Goal: Check status: Check status

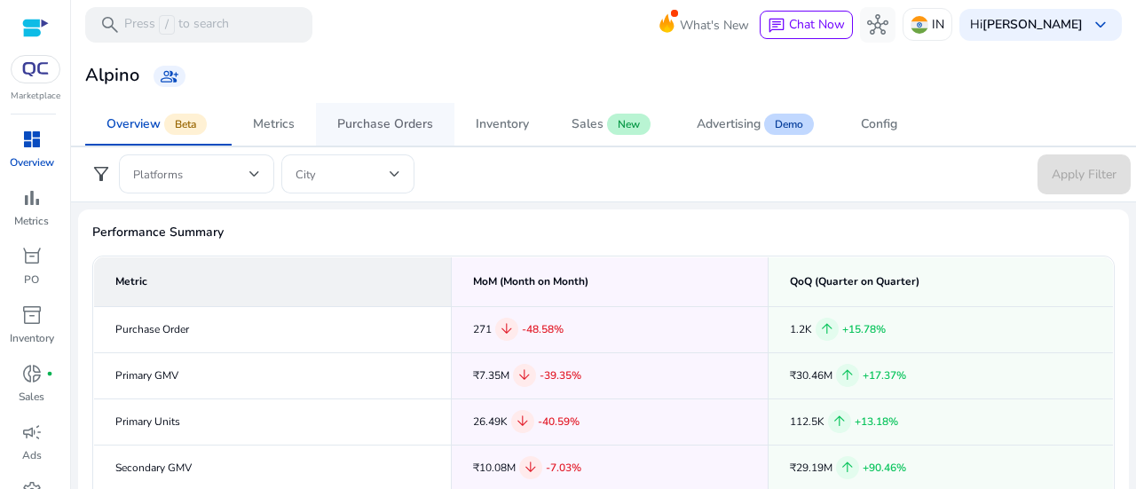
click at [360, 123] on div "Purchase Orders" at bounding box center [385, 124] width 96 height 12
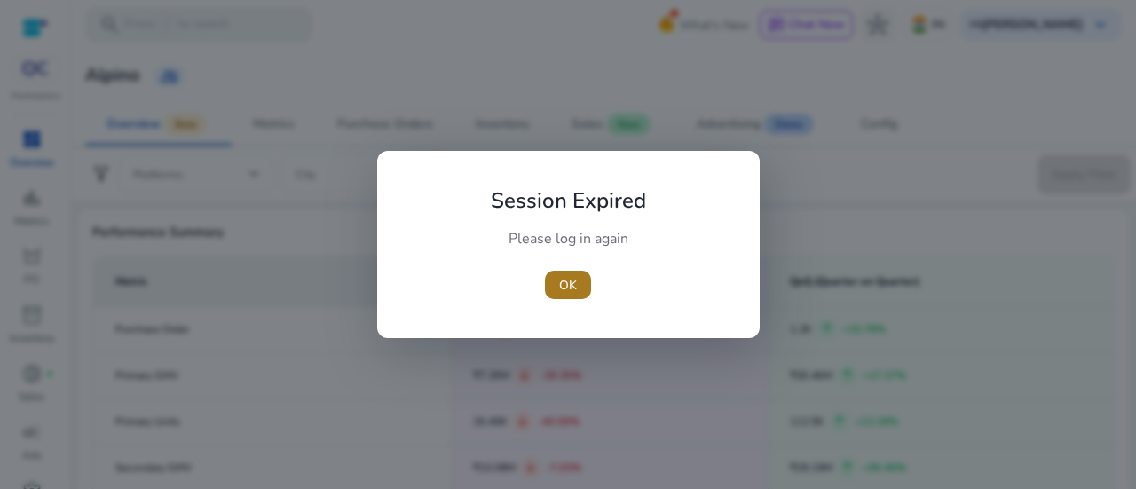
click at [575, 281] on span "OK" at bounding box center [568, 285] width 18 height 19
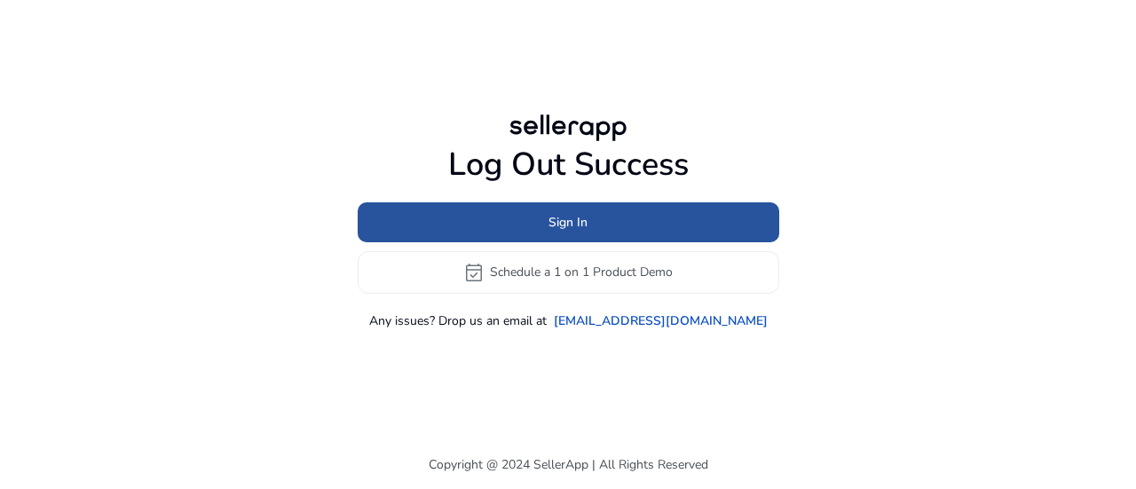
click at [476, 221] on span at bounding box center [569, 222] width 422 height 43
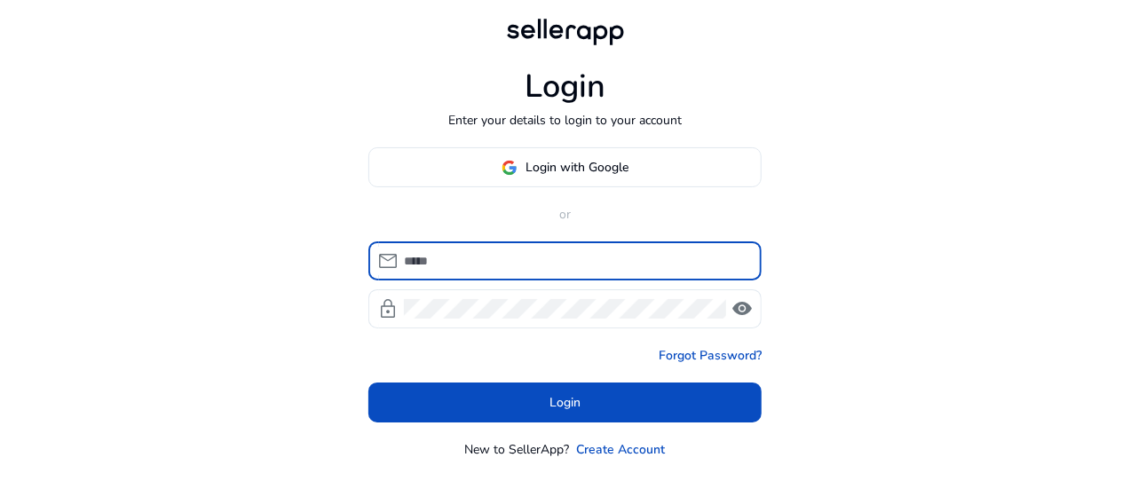
click at [392, 250] on span "mail" at bounding box center [387, 260] width 21 height 21
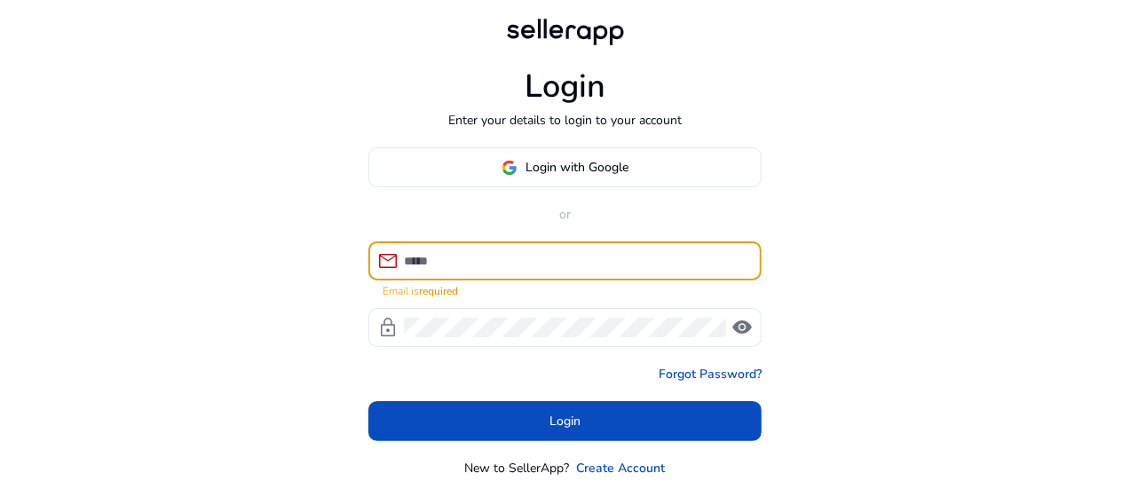
click at [457, 259] on input at bounding box center [575, 261] width 343 height 20
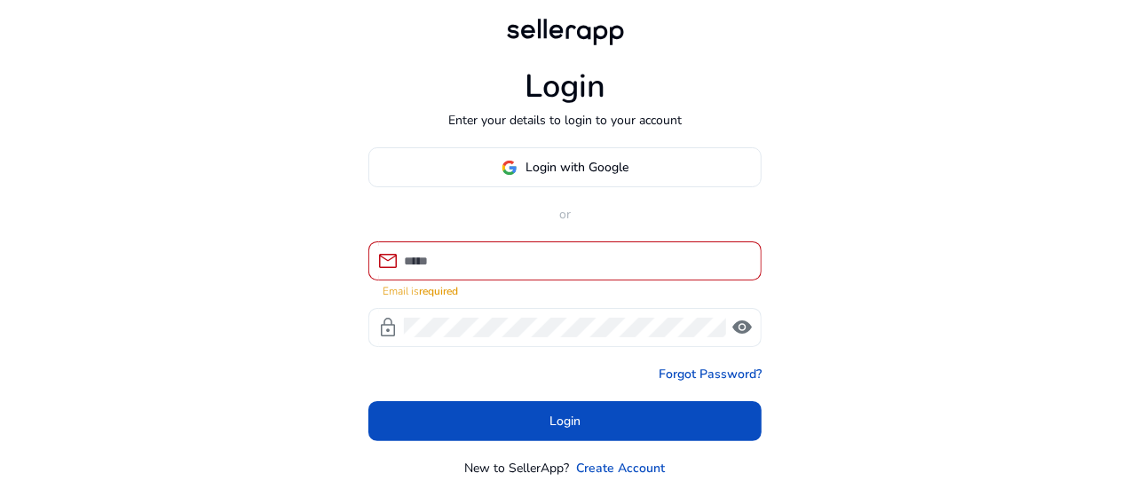
type input "**********"
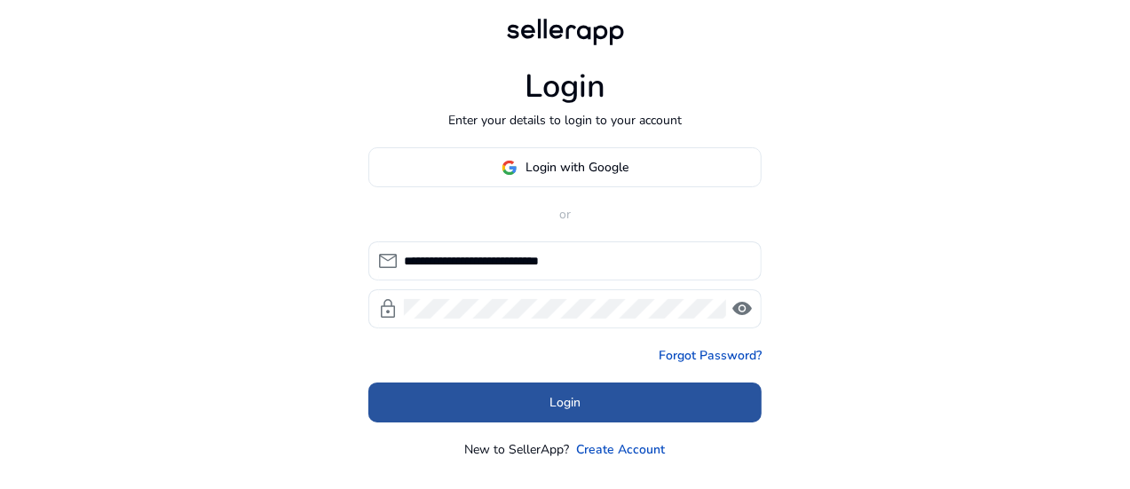
click at [540, 406] on span at bounding box center [564, 403] width 393 height 43
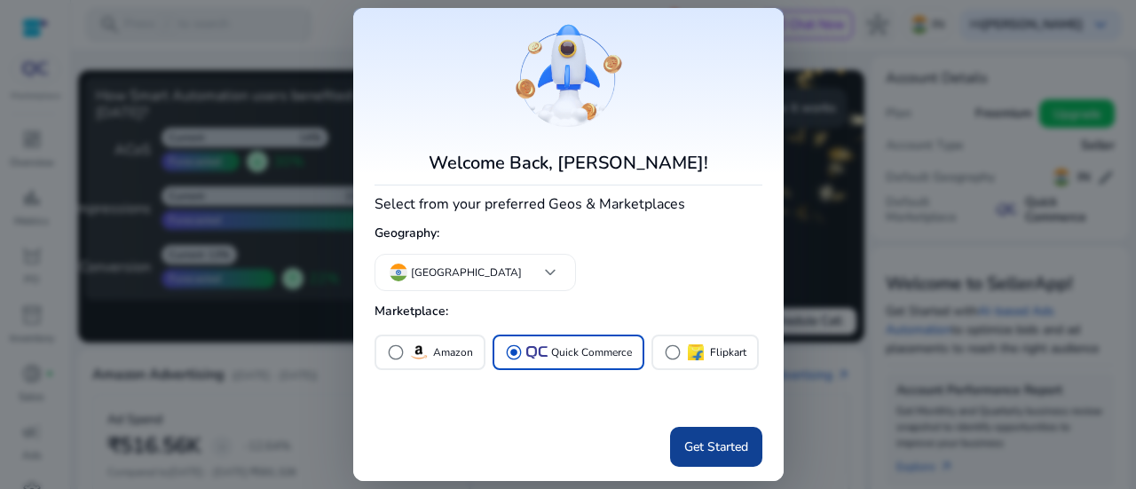
click at [686, 435] on span at bounding box center [716, 447] width 92 height 43
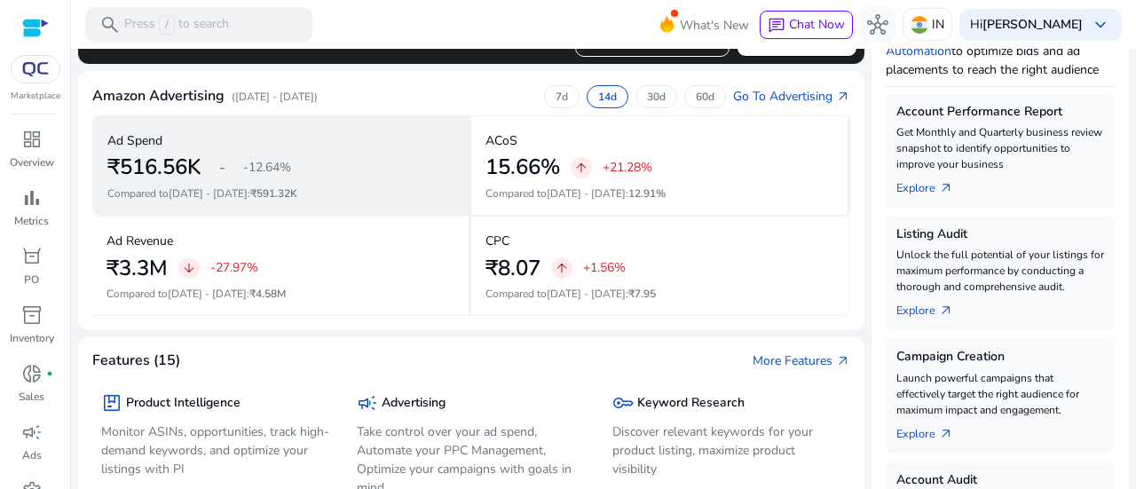
scroll to position [355, 0]
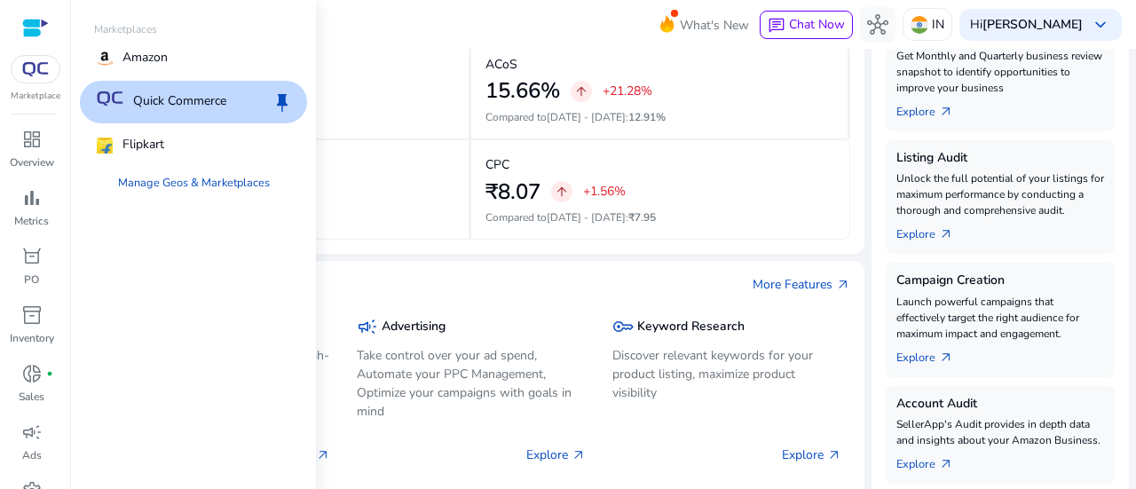
click at [32, 72] on img at bounding box center [36, 69] width 32 height 14
click at [36, 139] on span "dashboard" at bounding box center [31, 139] width 21 height 21
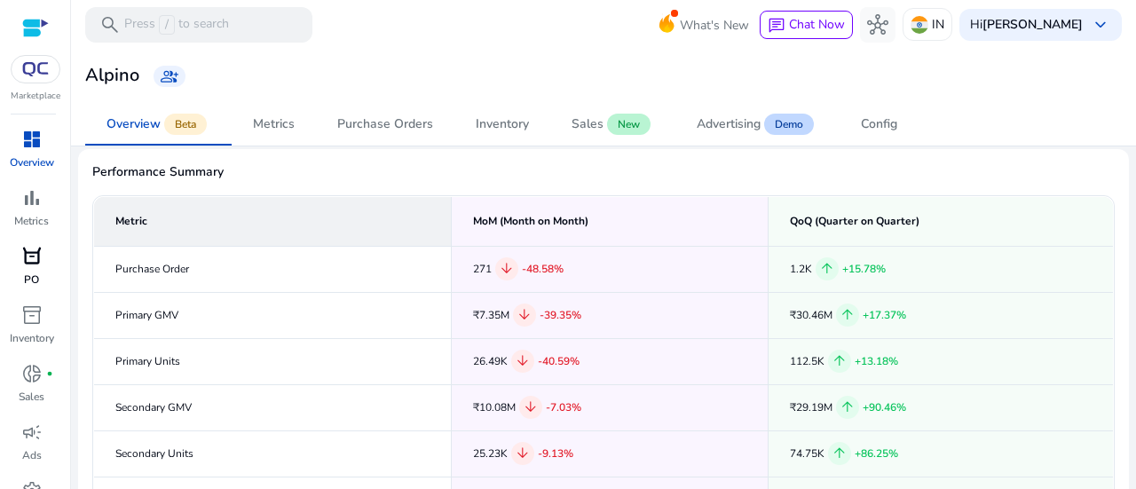
scroll to position [89, 0]
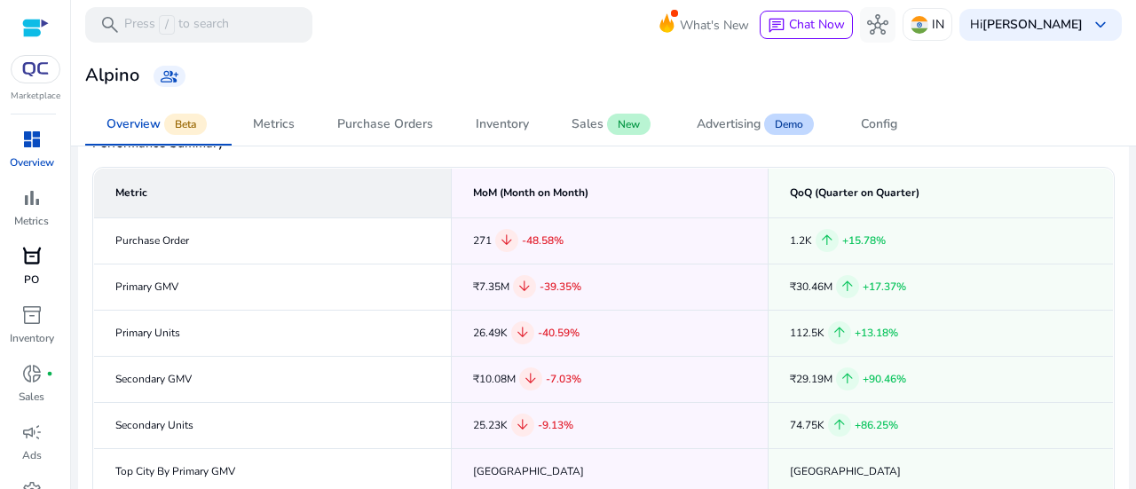
click at [23, 263] on span "orders" at bounding box center [31, 256] width 21 height 21
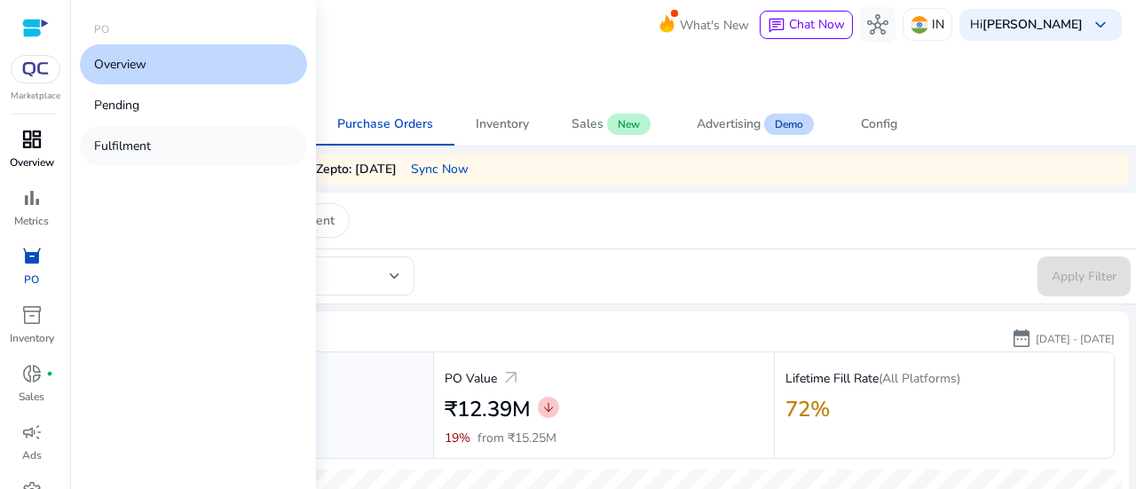
click at [138, 138] on p "Fulfilment" at bounding box center [122, 146] width 57 height 19
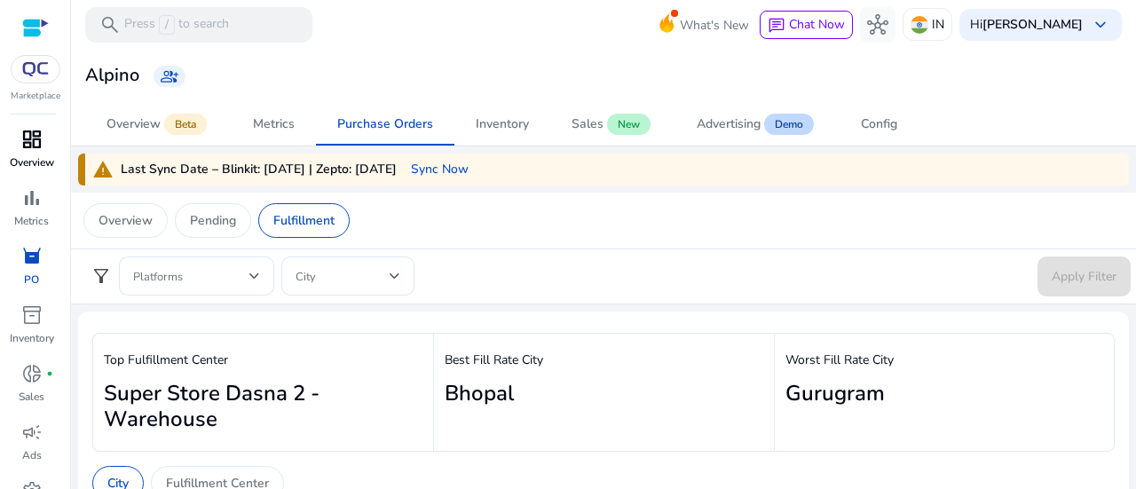
click at [36, 25] on div at bounding box center [35, 28] width 27 height 20
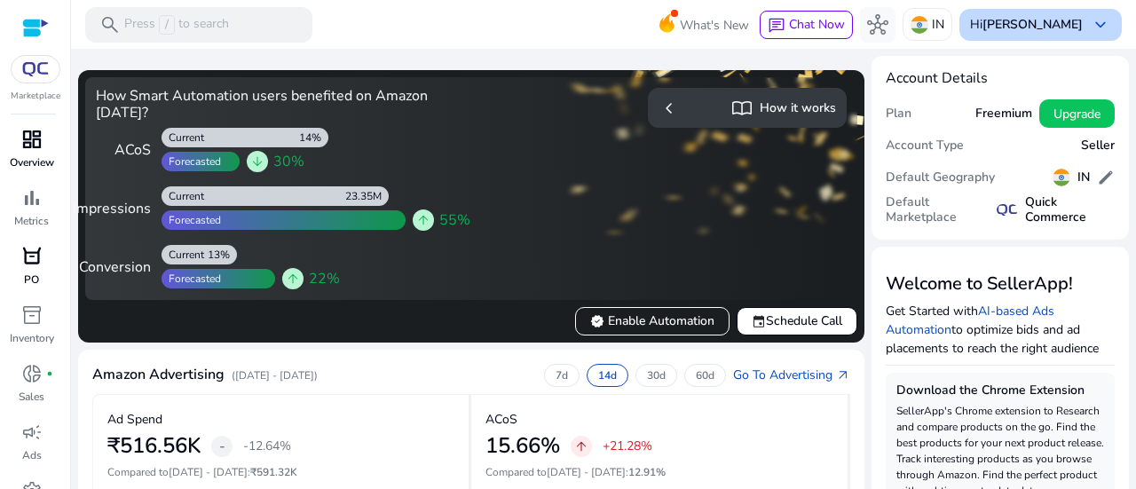
click at [1076, 28] on div "Hi [PERSON_NAME] keyboard_arrow_down" at bounding box center [1040, 25] width 162 height 32
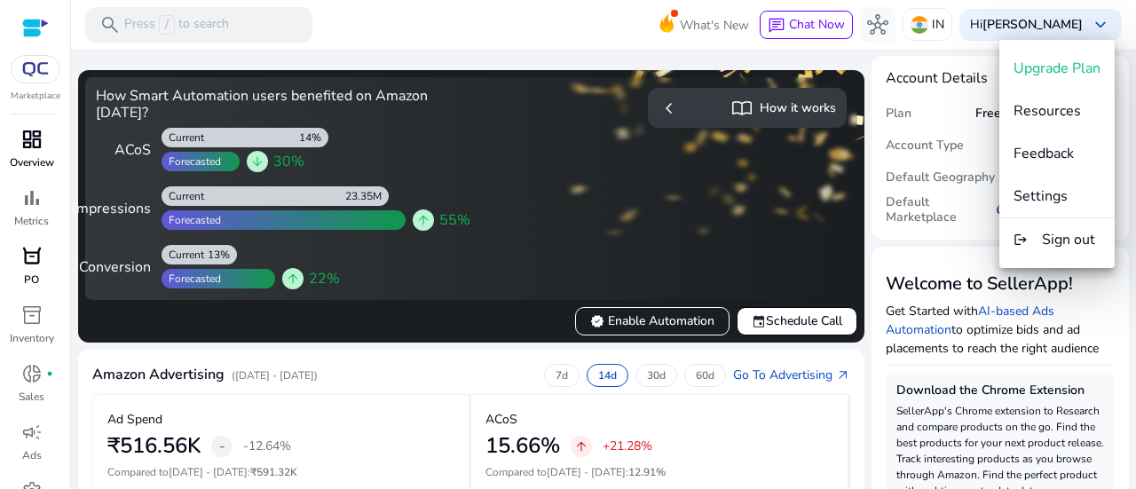
click at [484, 375] on div at bounding box center [568, 244] width 1136 height 489
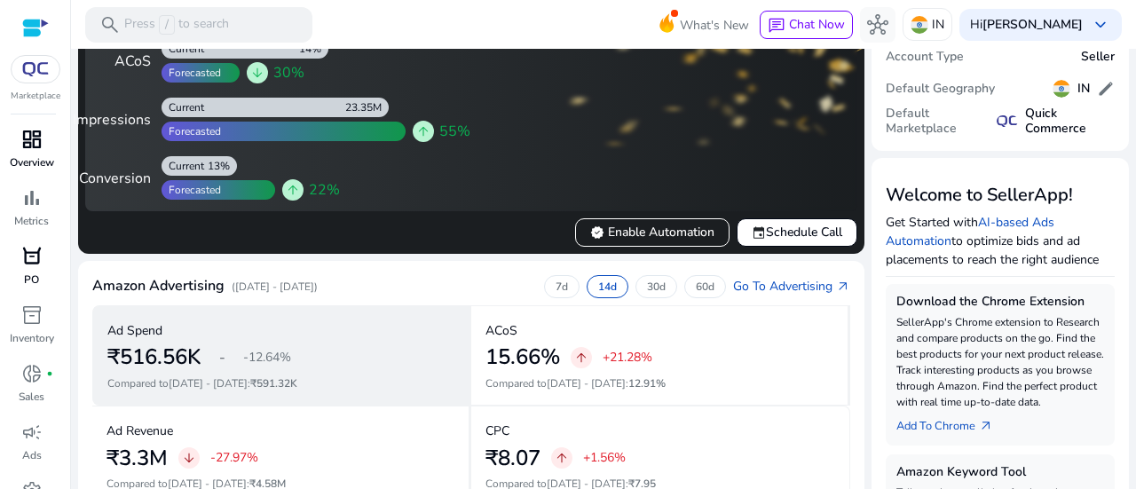
scroll to position [533, 0]
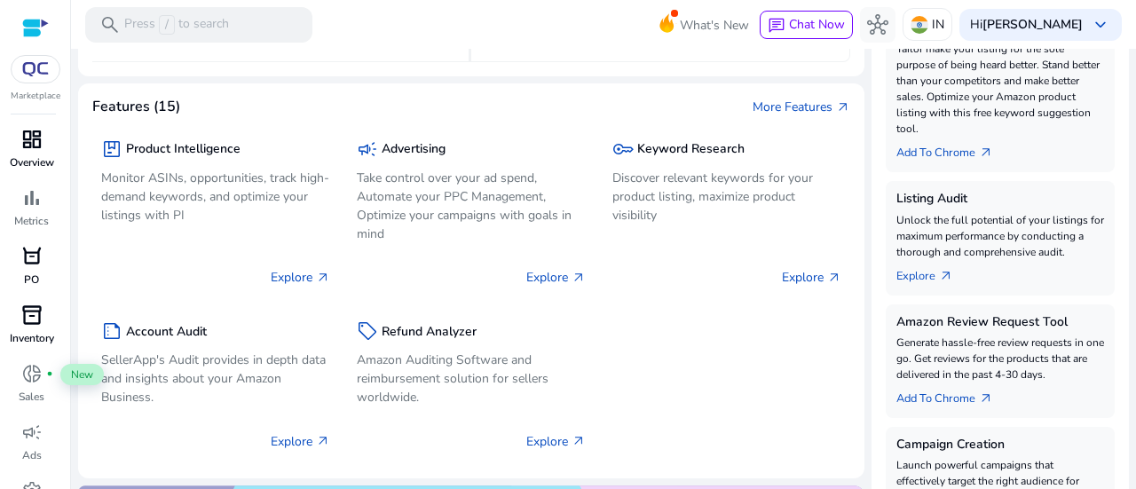
click at [23, 333] on p "Inventory" at bounding box center [32, 338] width 44 height 16
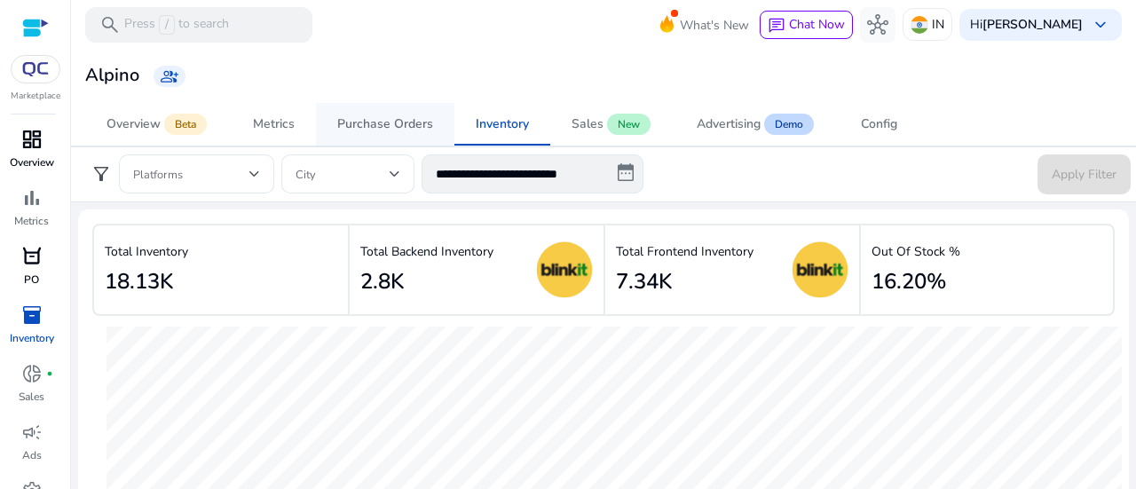
click at [389, 141] on span "Purchase Orders" at bounding box center [385, 124] width 96 height 43
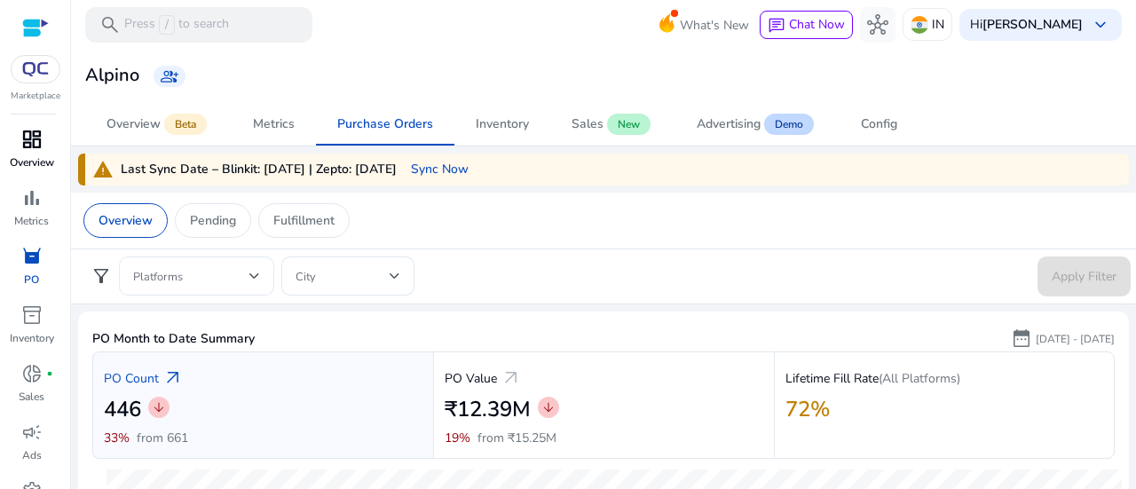
click at [218, 266] on span at bounding box center [191, 276] width 116 height 20
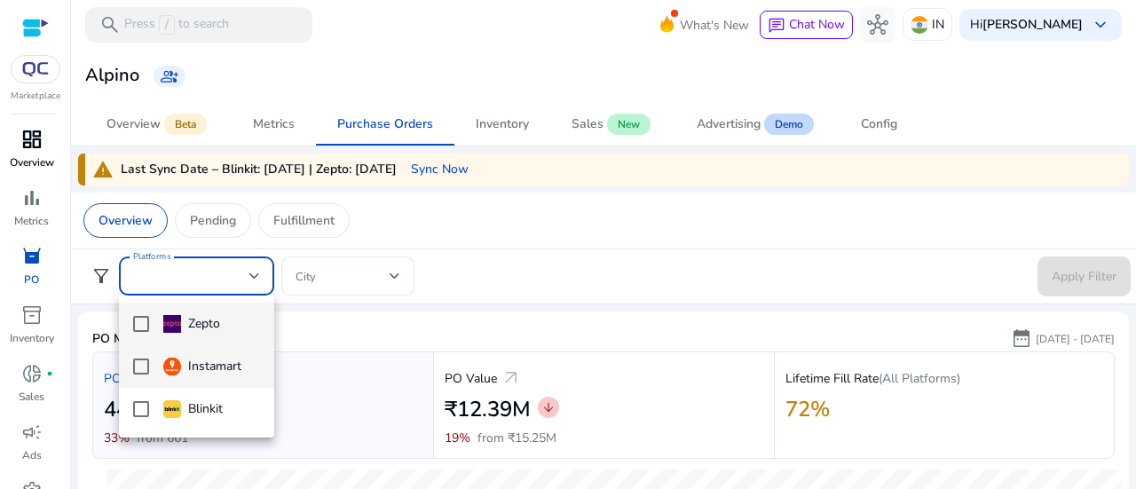
click at [212, 373] on div "Instamart" at bounding box center [202, 367] width 78 height 20
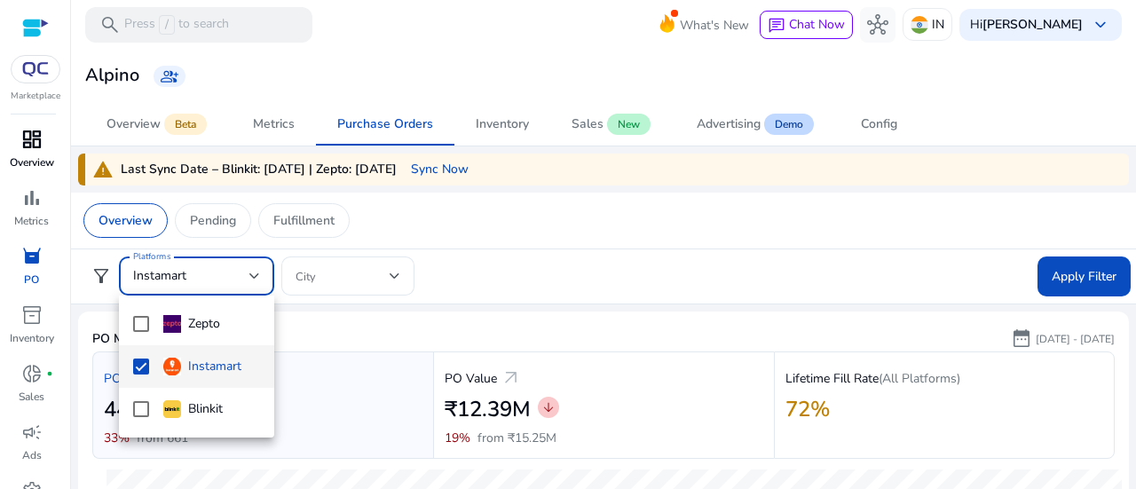
click at [1082, 280] on div at bounding box center [568, 244] width 1136 height 489
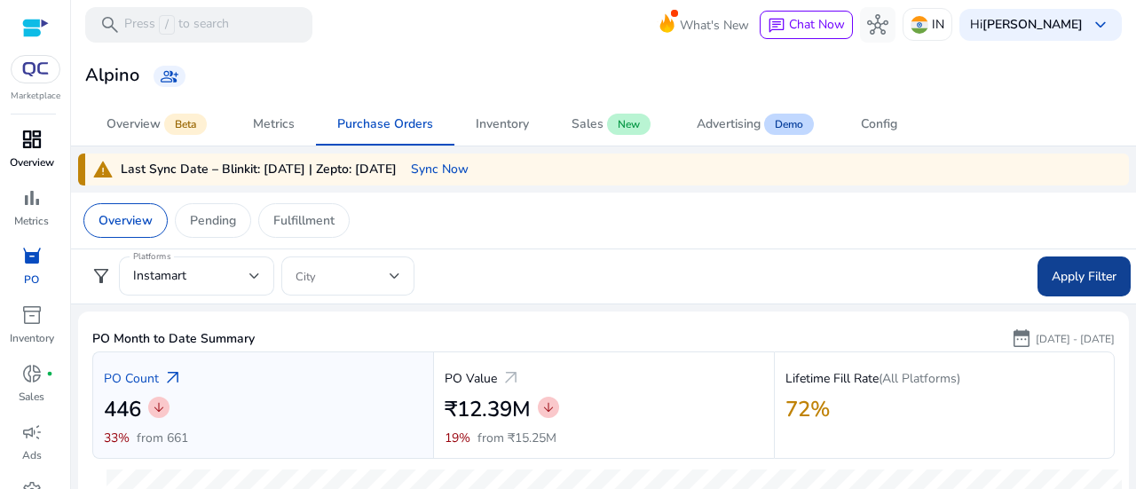
click at [1060, 280] on span "Apply Filter" at bounding box center [1084, 276] width 65 height 19
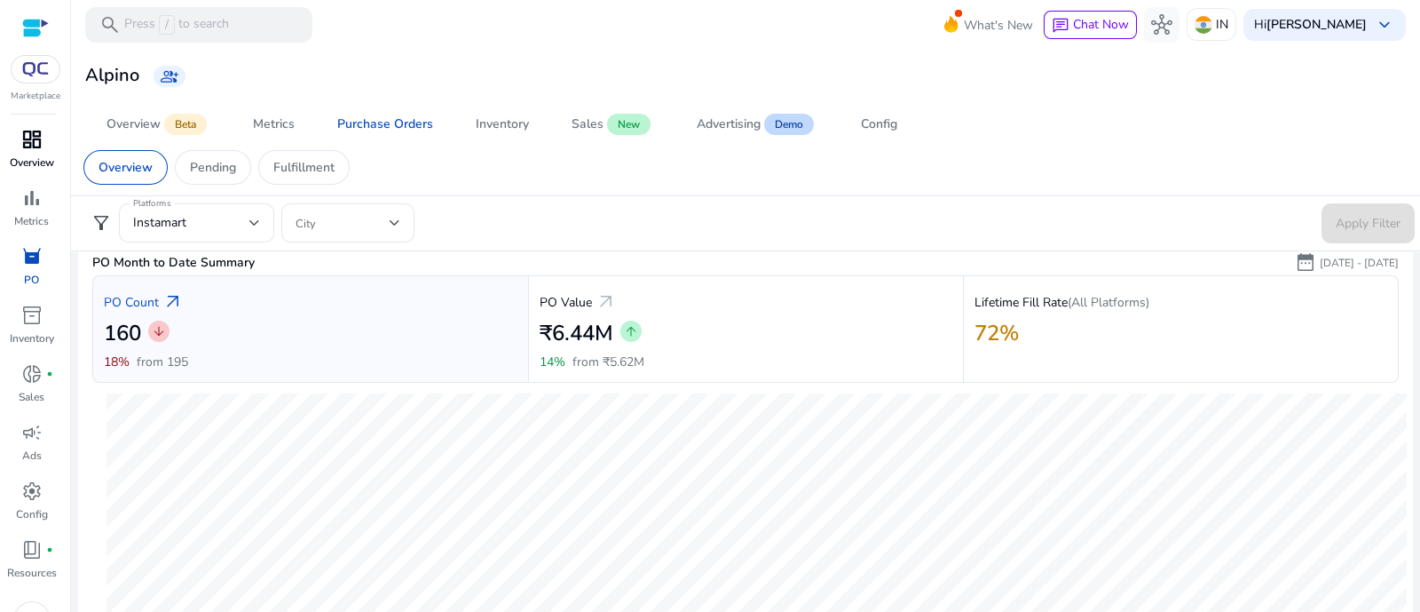
scroll to position [110, 0]
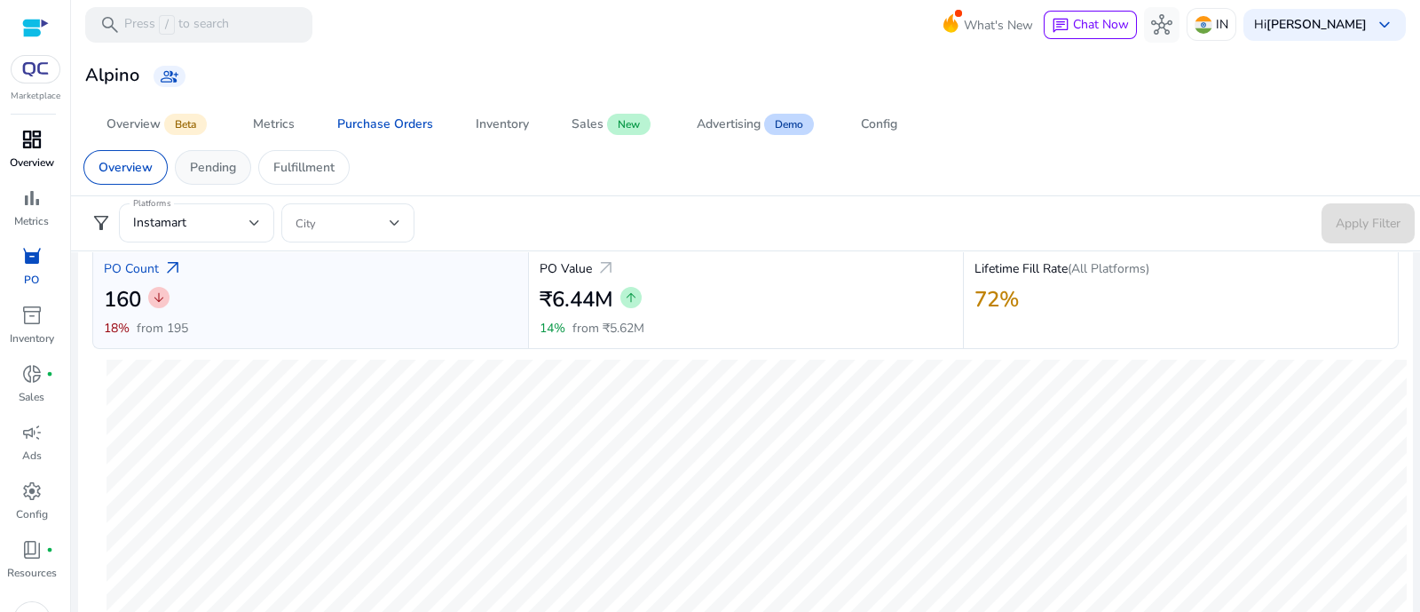
click at [217, 170] on p "Pending" at bounding box center [213, 167] width 46 height 19
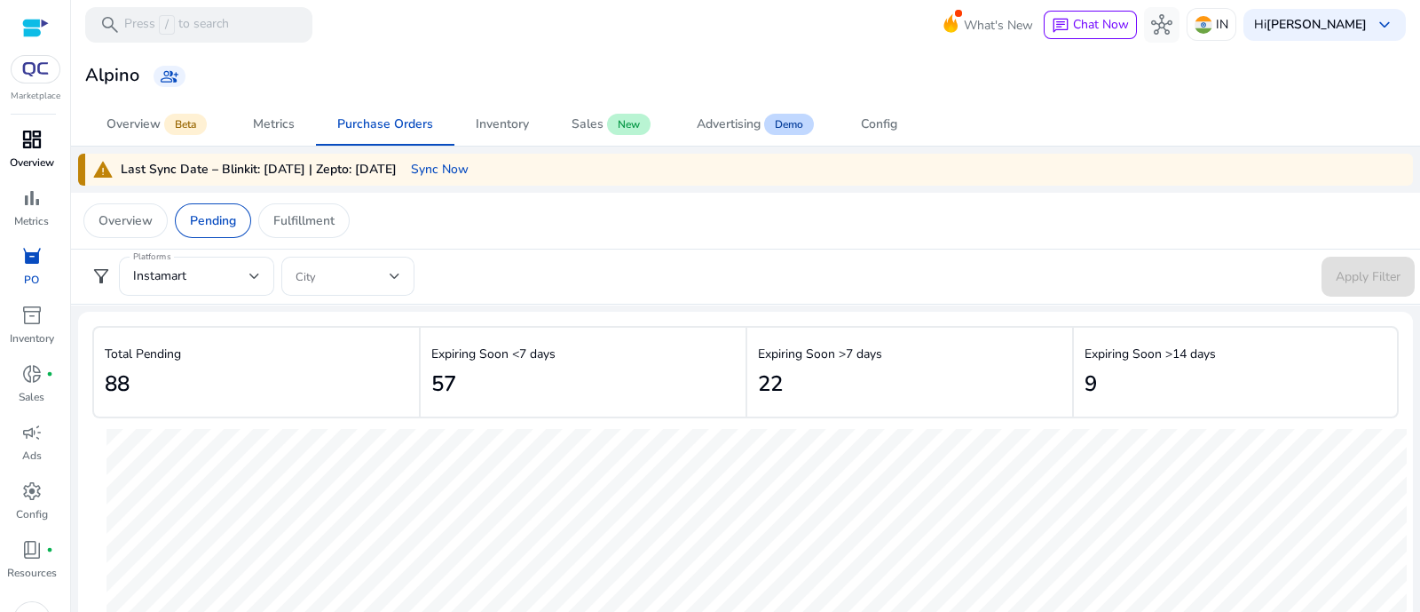
drag, startPoint x: 269, startPoint y: 225, endPoint x: 266, endPoint y: 239, distance: 13.6
click at [269, 225] on div "Fulfillment" at bounding box center [303, 220] width 91 height 35
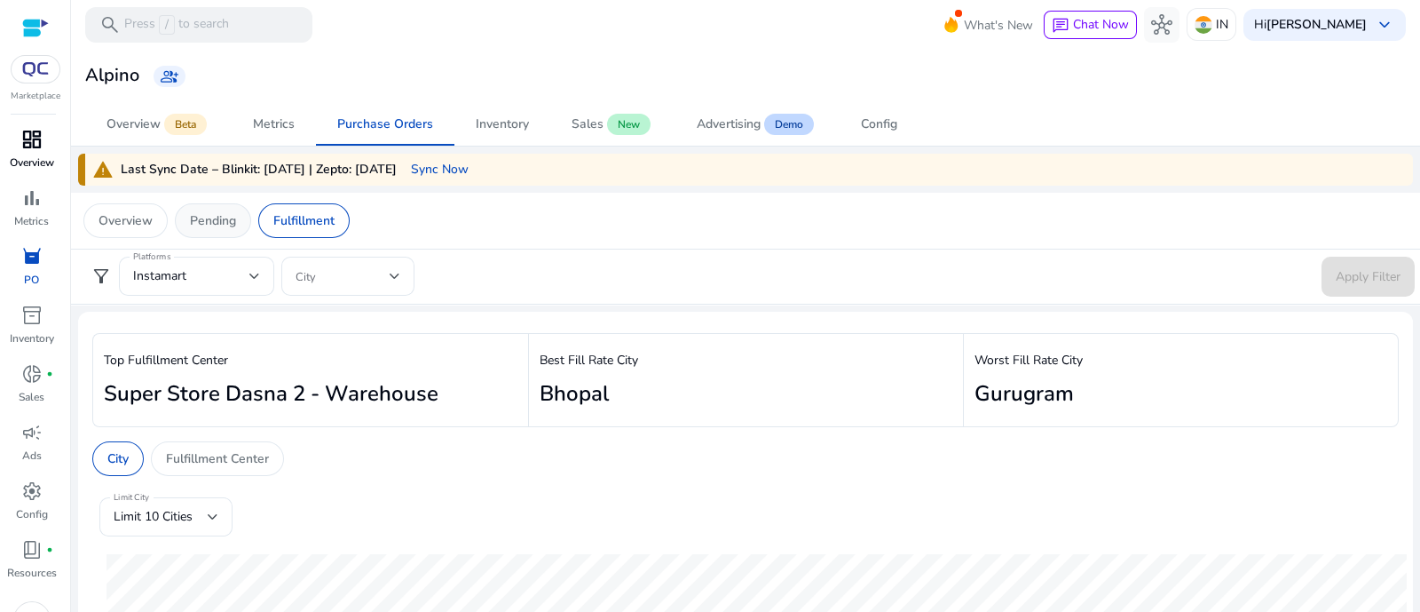
click at [182, 207] on div "Pending" at bounding box center [213, 220] width 76 height 35
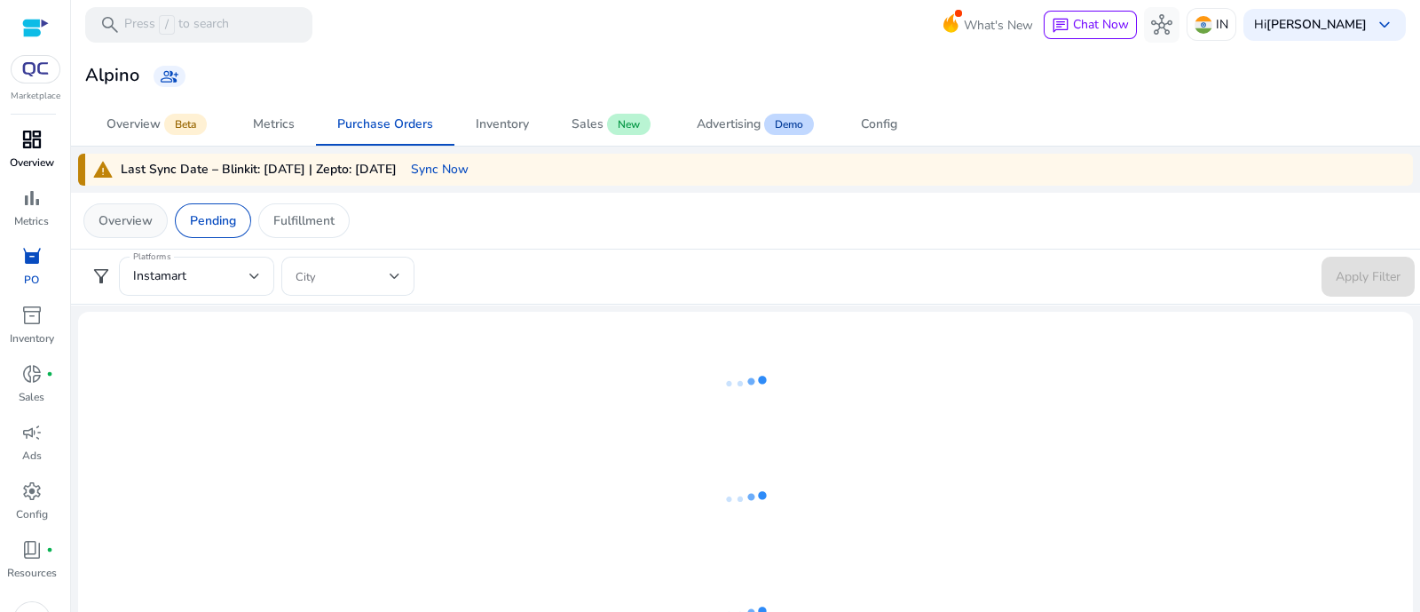
click at [144, 211] on p "Overview" at bounding box center [126, 220] width 54 height 19
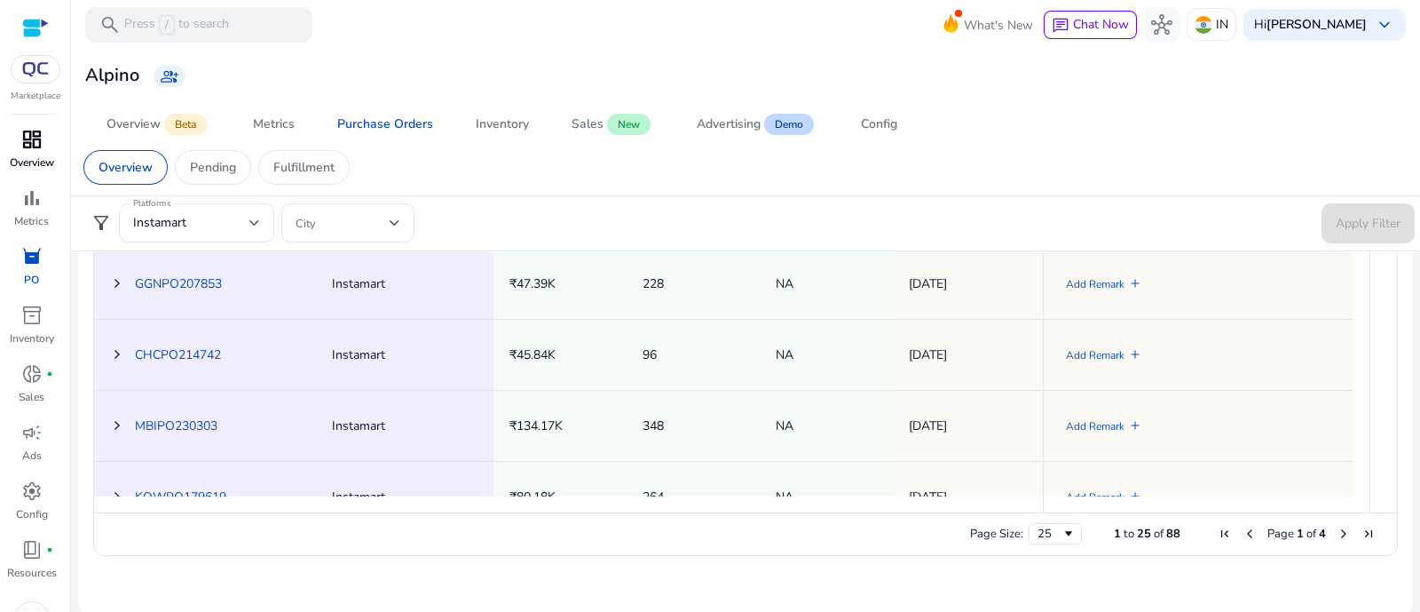
scroll to position [221, 0]
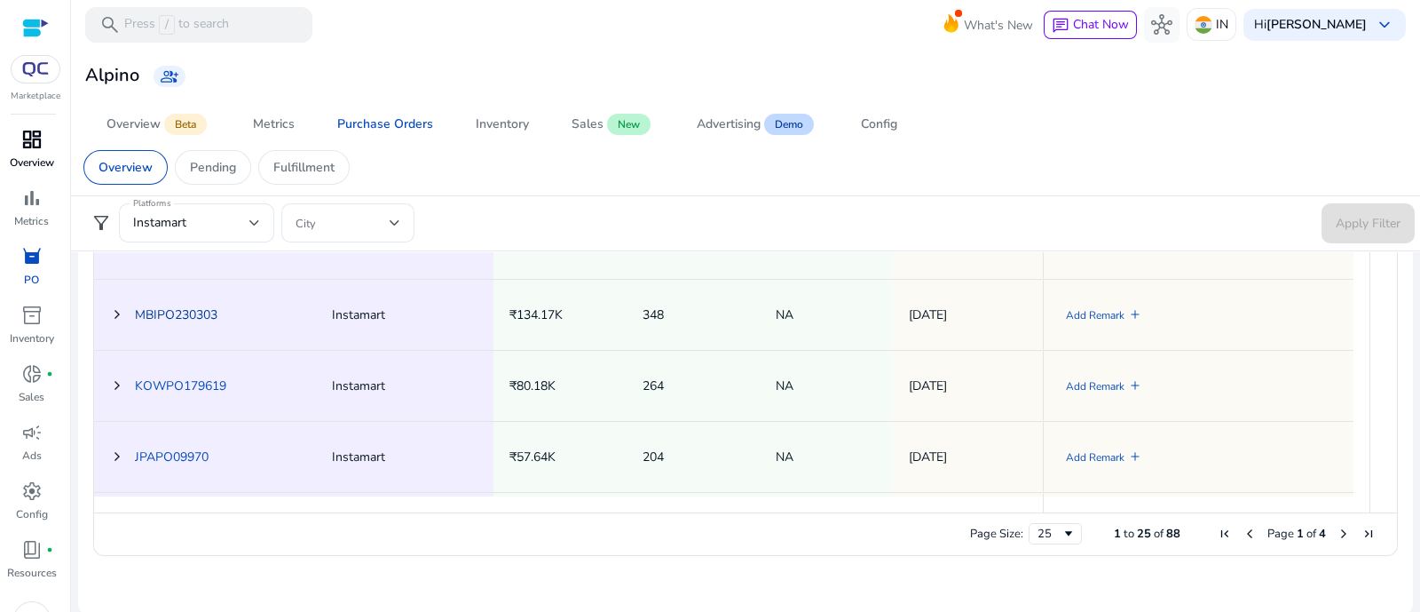
click at [143, 312] on link "MBIPO230303" at bounding box center [176, 314] width 83 height 17
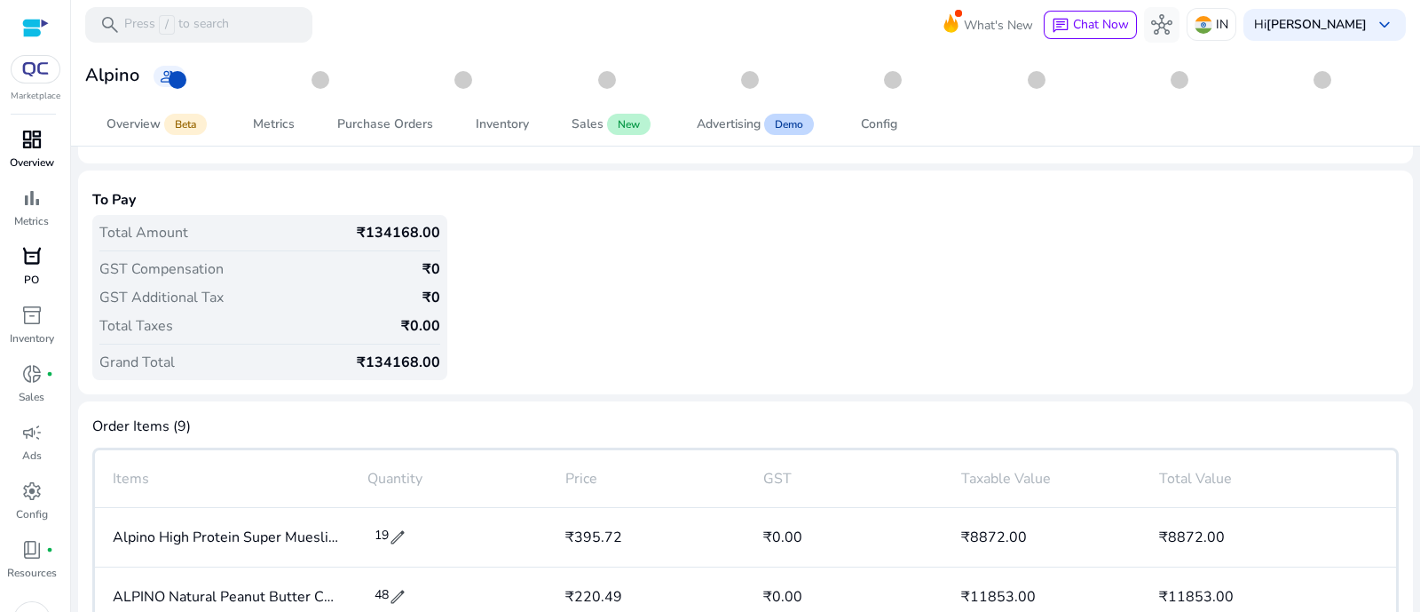
scroll to position [12, 0]
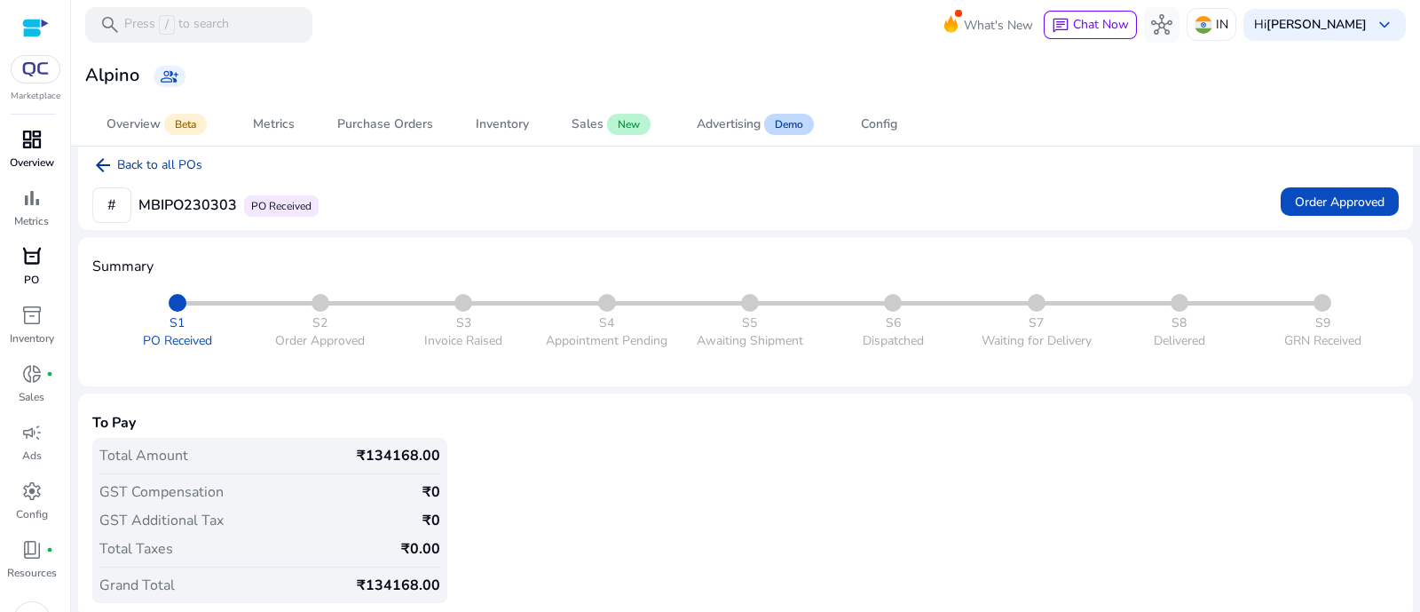
click at [98, 154] on mat-icon "arrow_back" at bounding box center [102, 164] width 21 height 21
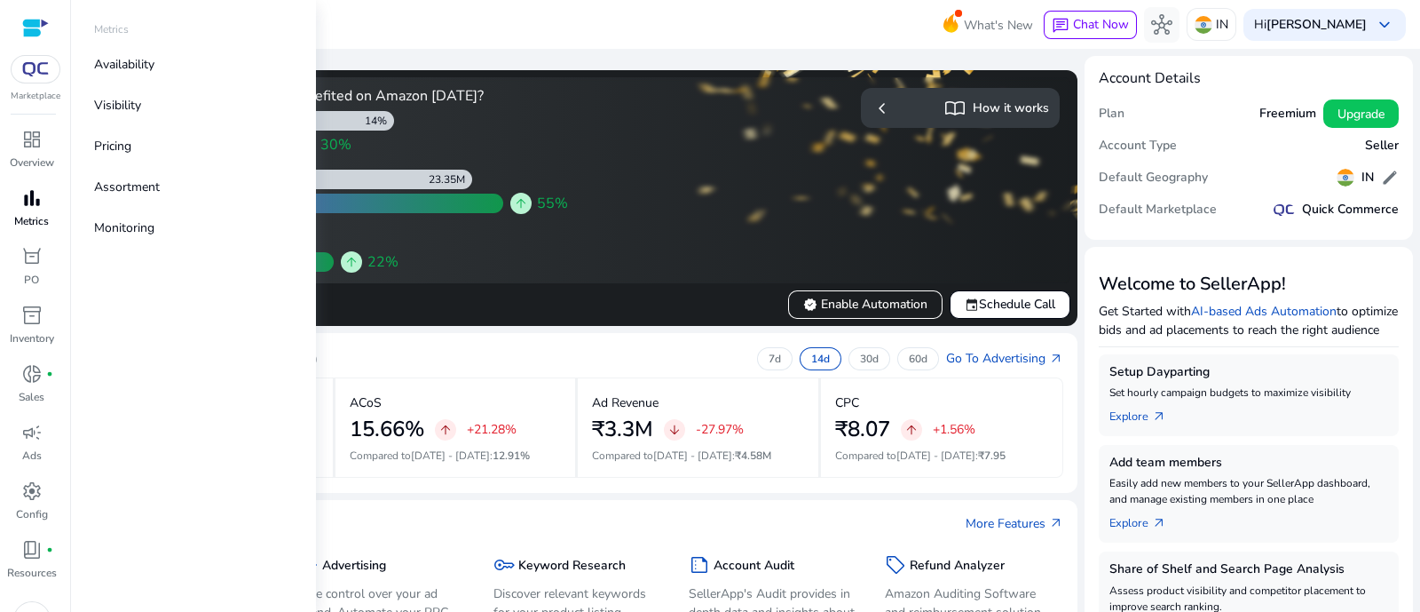
click at [22, 215] on p "Metrics" at bounding box center [31, 221] width 35 height 16
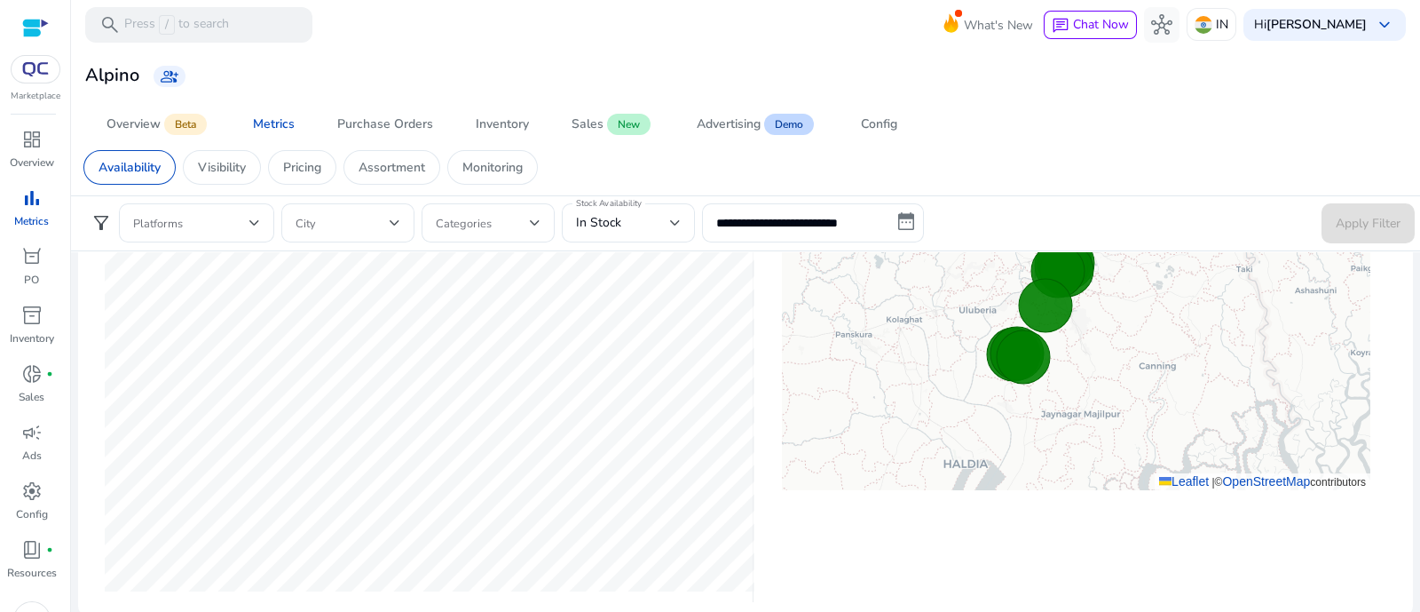
scroll to position [776, 0]
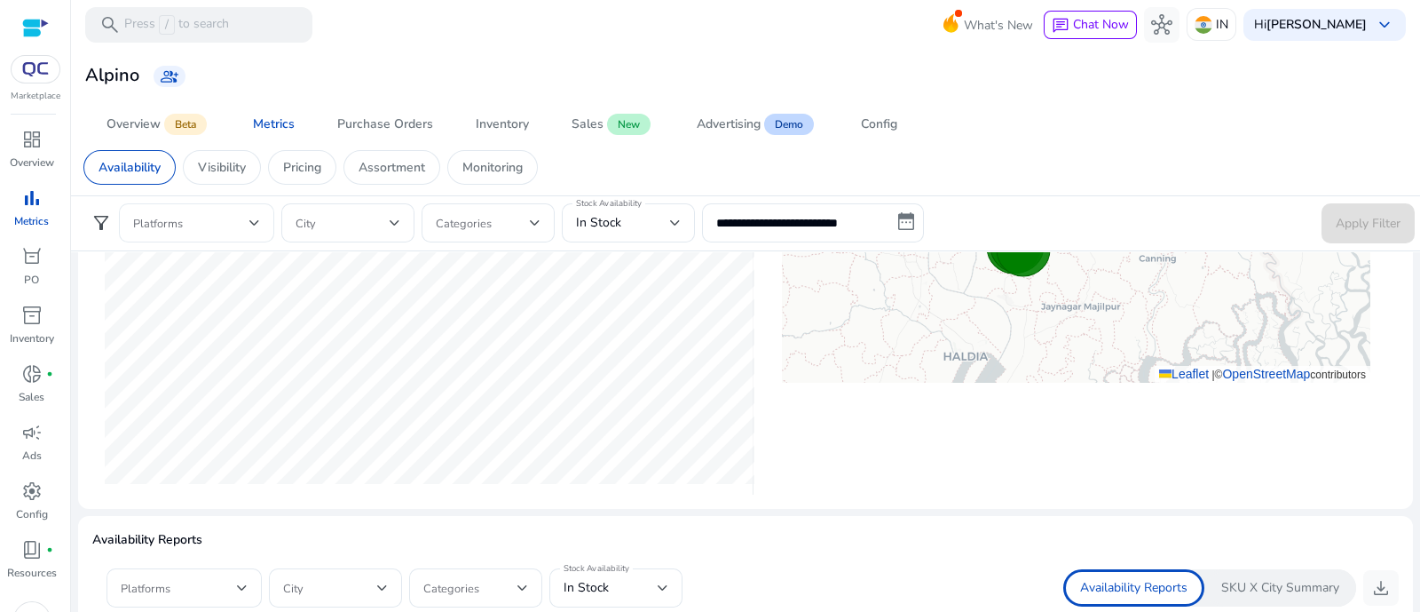
click at [225, 213] on span at bounding box center [191, 223] width 116 height 20
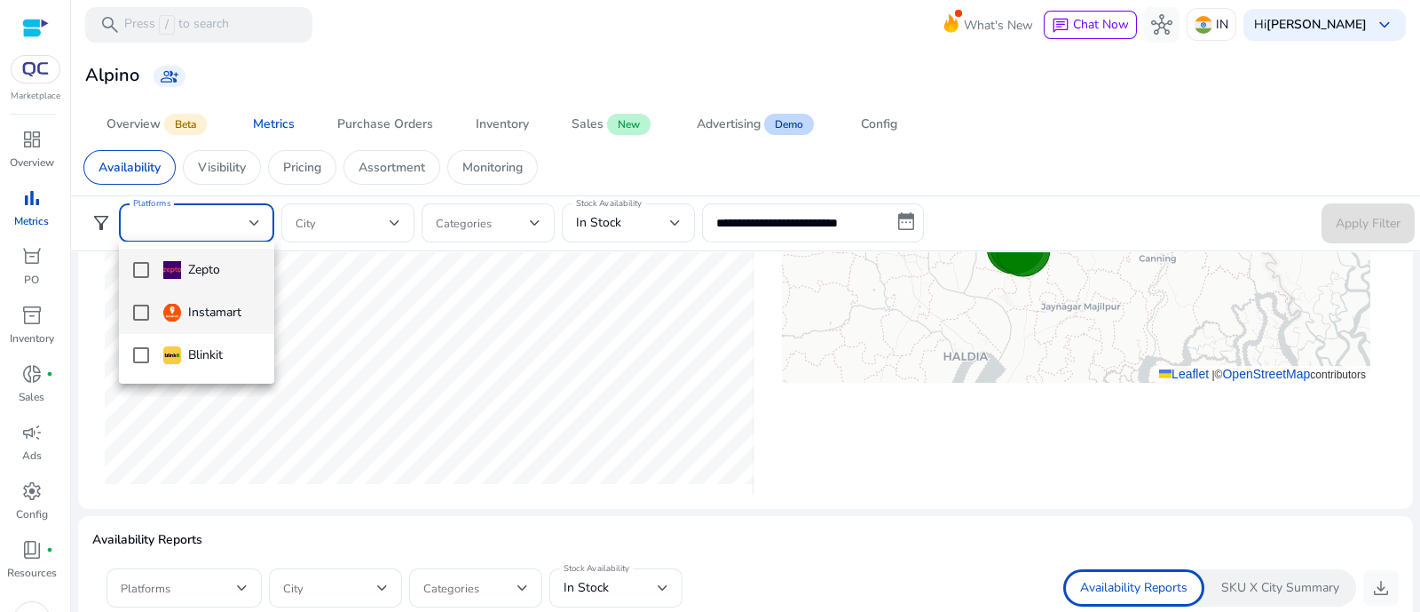
click at [217, 325] on mat-option "Instamart" at bounding box center [196, 312] width 155 height 43
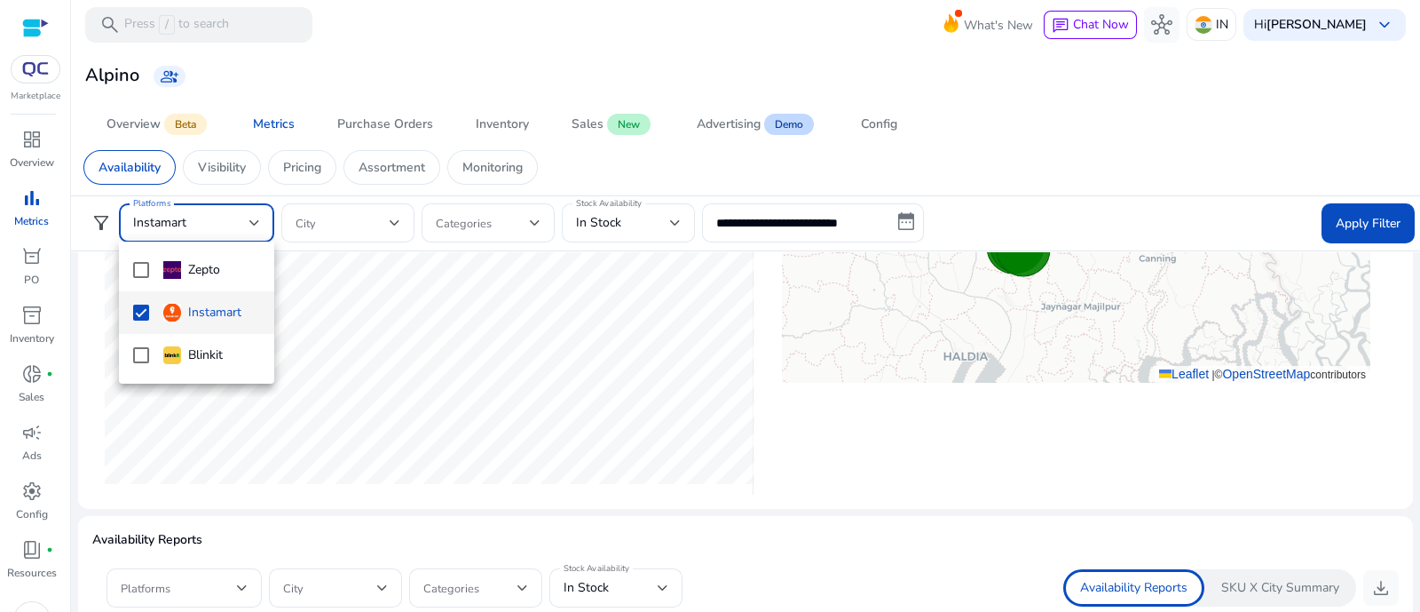
click at [1135, 219] on div at bounding box center [710, 306] width 1420 height 612
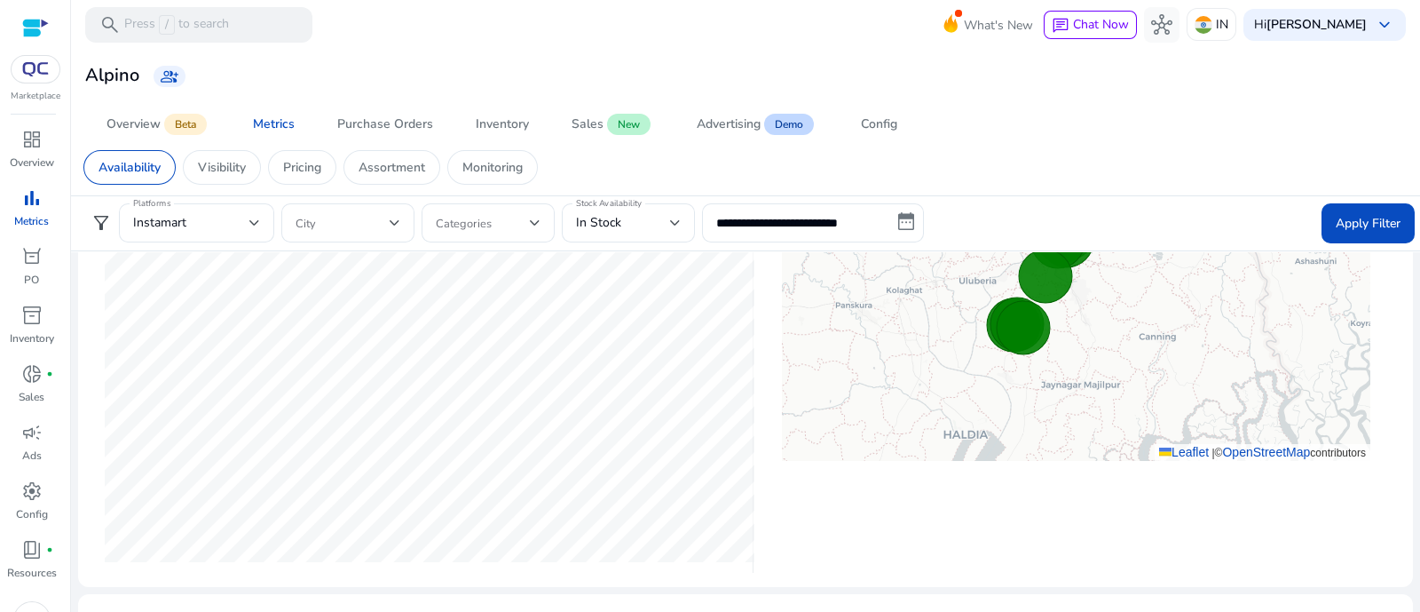
scroll to position [666, 0]
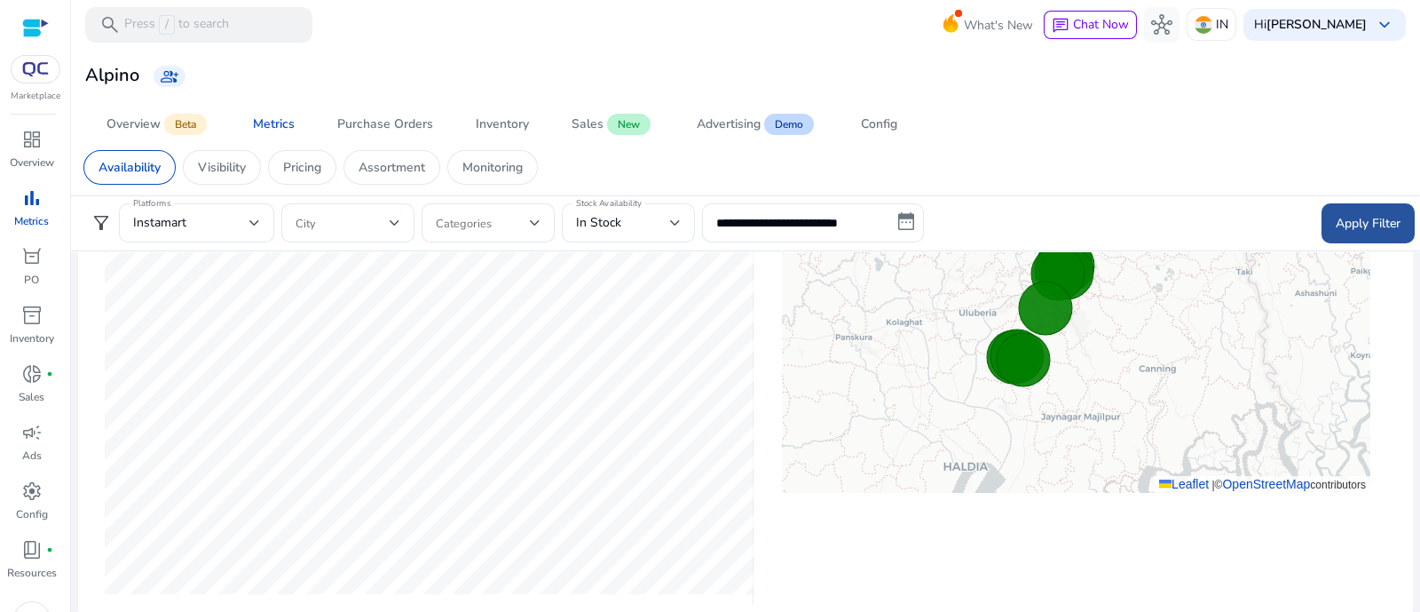
click at [1135, 219] on span "Apply Filter" at bounding box center [1368, 223] width 65 height 19
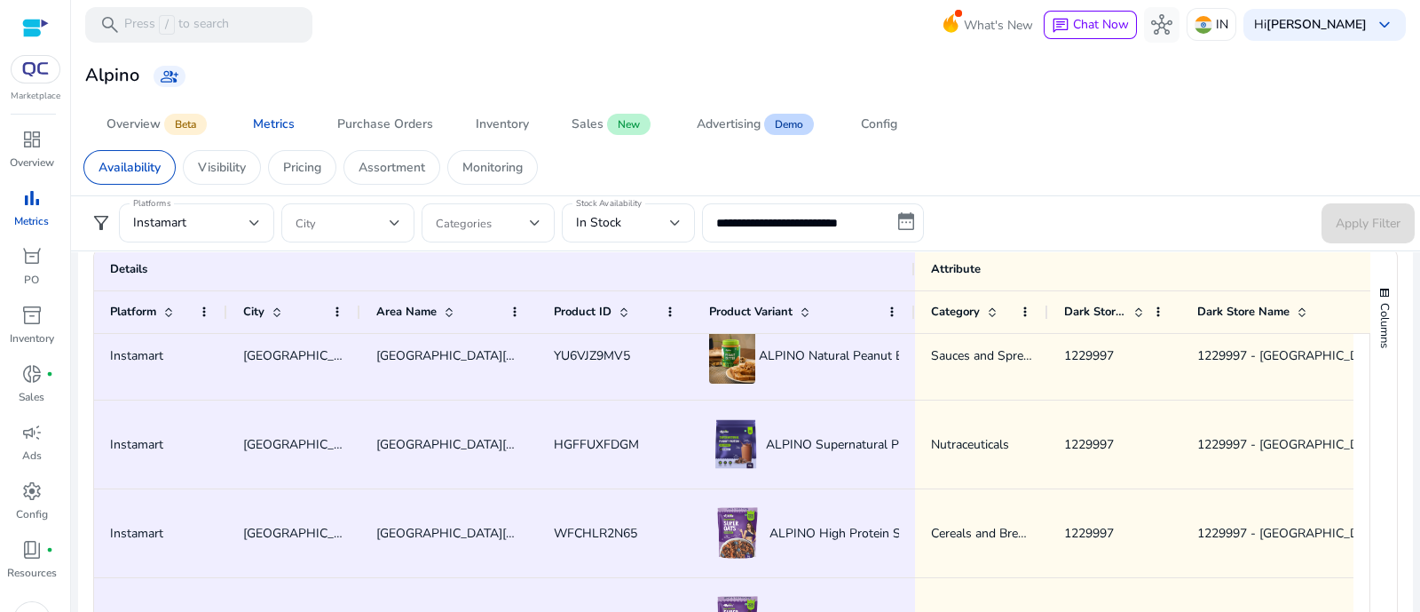
scroll to position [2221, 0]
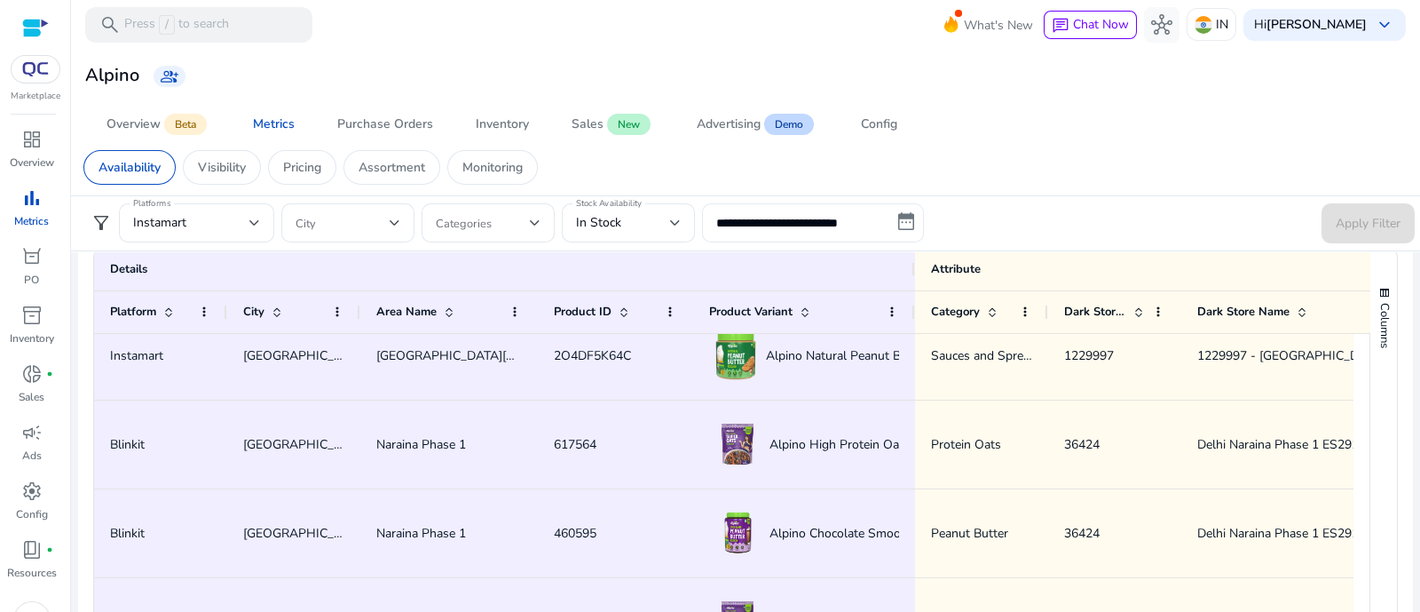
click at [869, 203] on input "**********" at bounding box center [813, 222] width 222 height 39
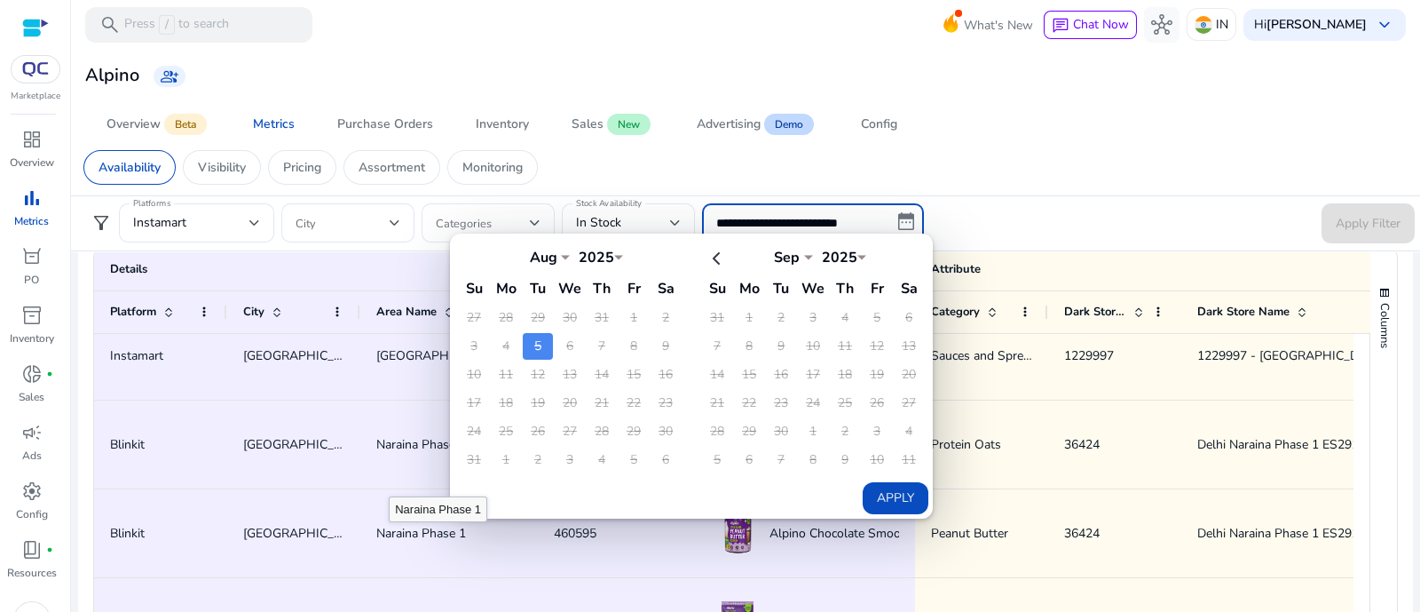
click at [383, 479] on div "Naraina Phase 1" at bounding box center [449, 444] width 146 height 86
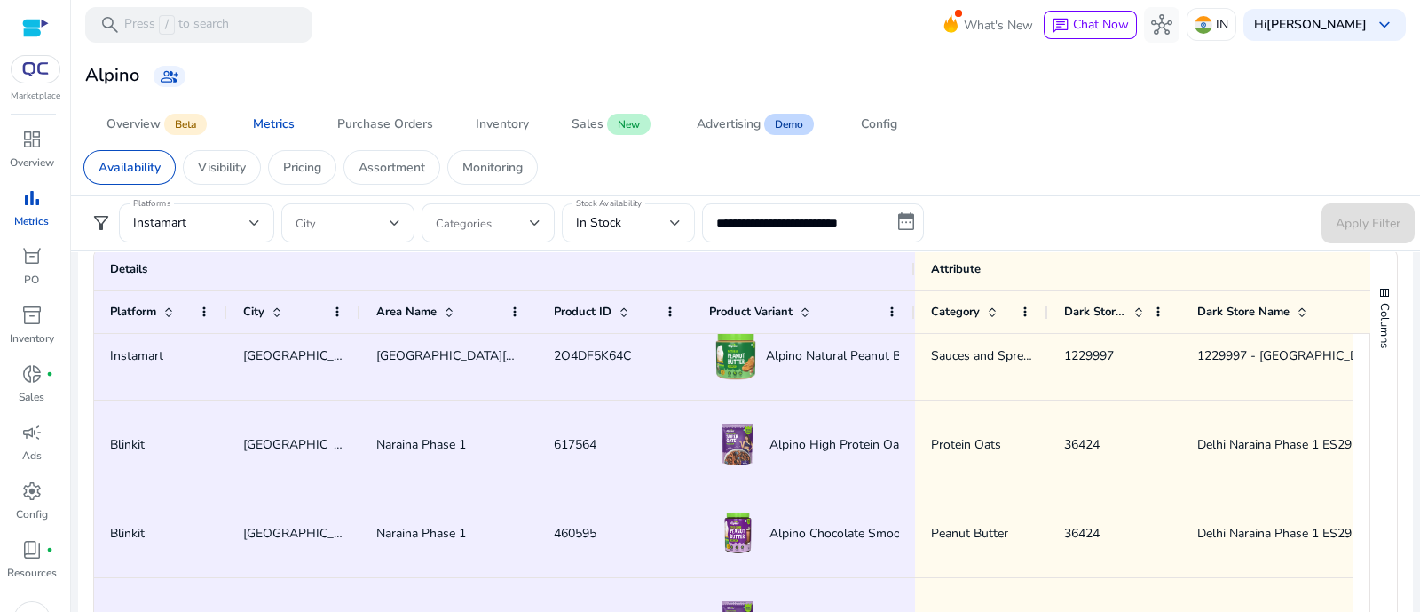
click at [602, 226] on span "In Stock" at bounding box center [598, 222] width 45 height 17
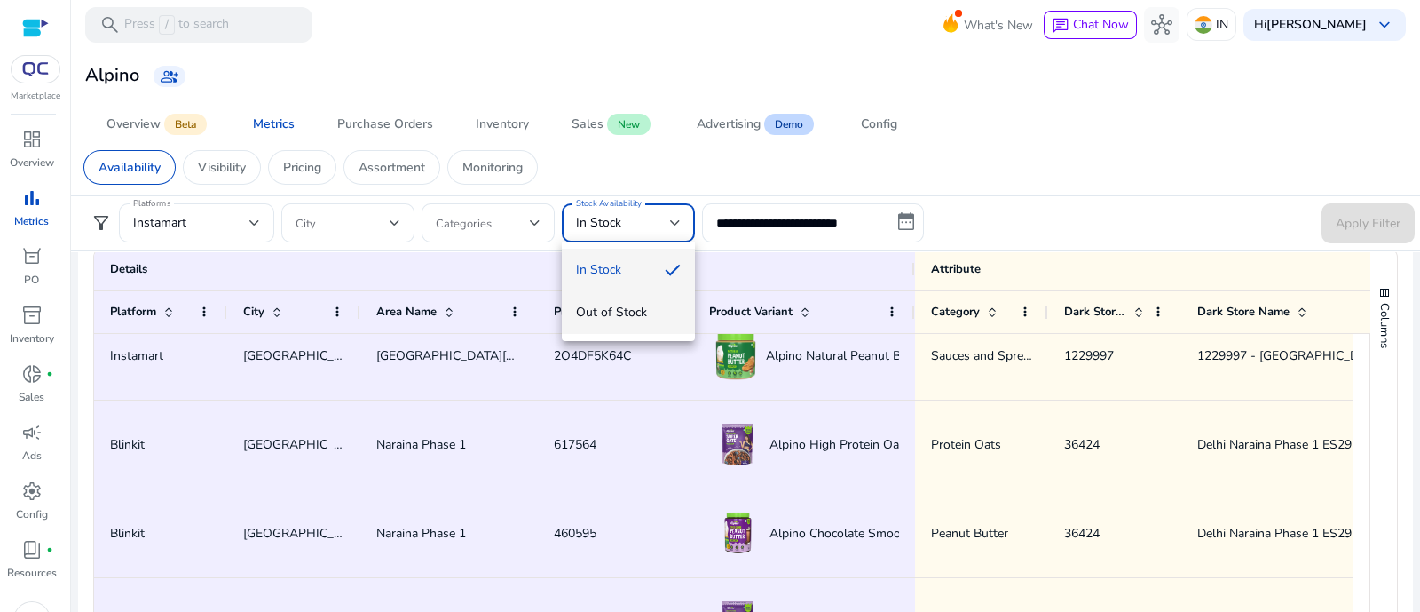
click at [593, 299] on mat-option "Out of Stock" at bounding box center [628, 312] width 133 height 43
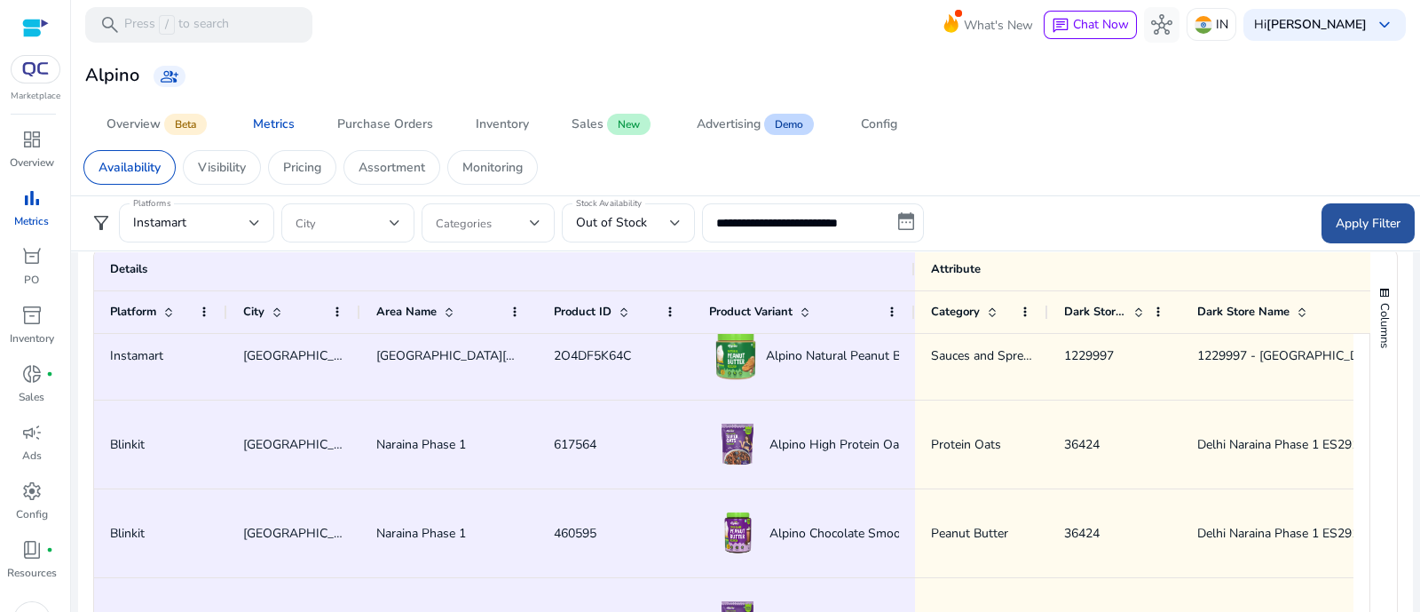
click at [1135, 233] on span at bounding box center [1368, 222] width 93 height 43
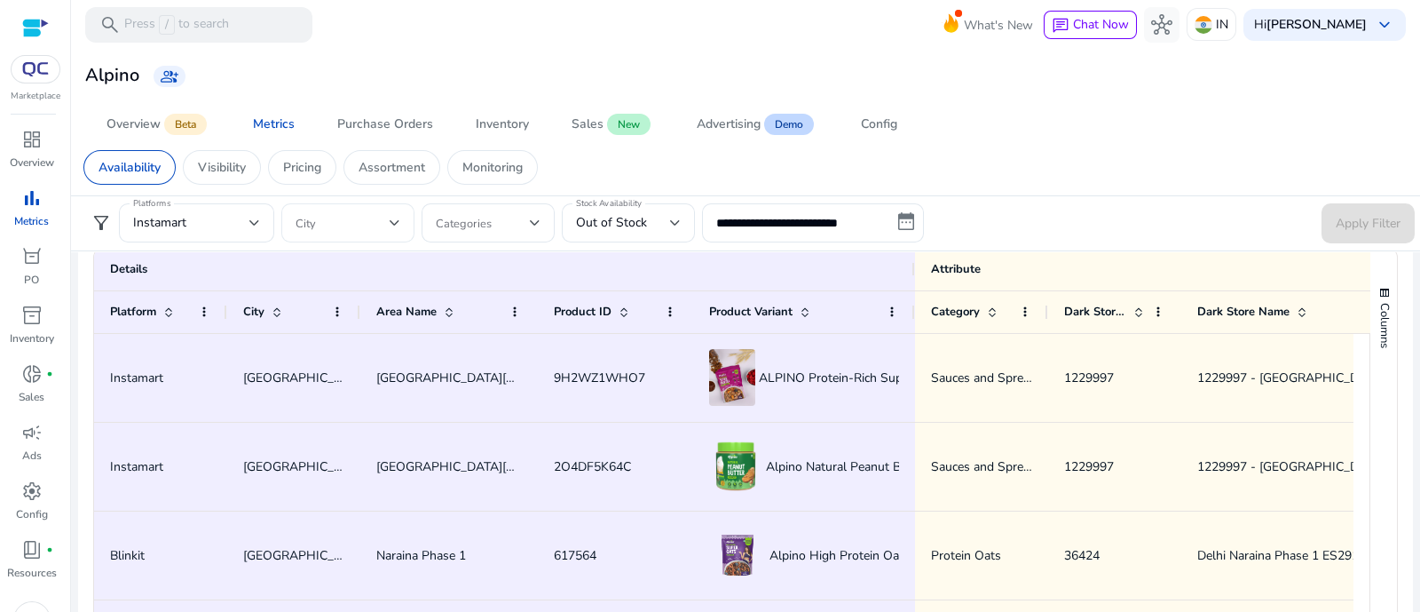
click at [331, 215] on span at bounding box center [343, 223] width 94 height 20
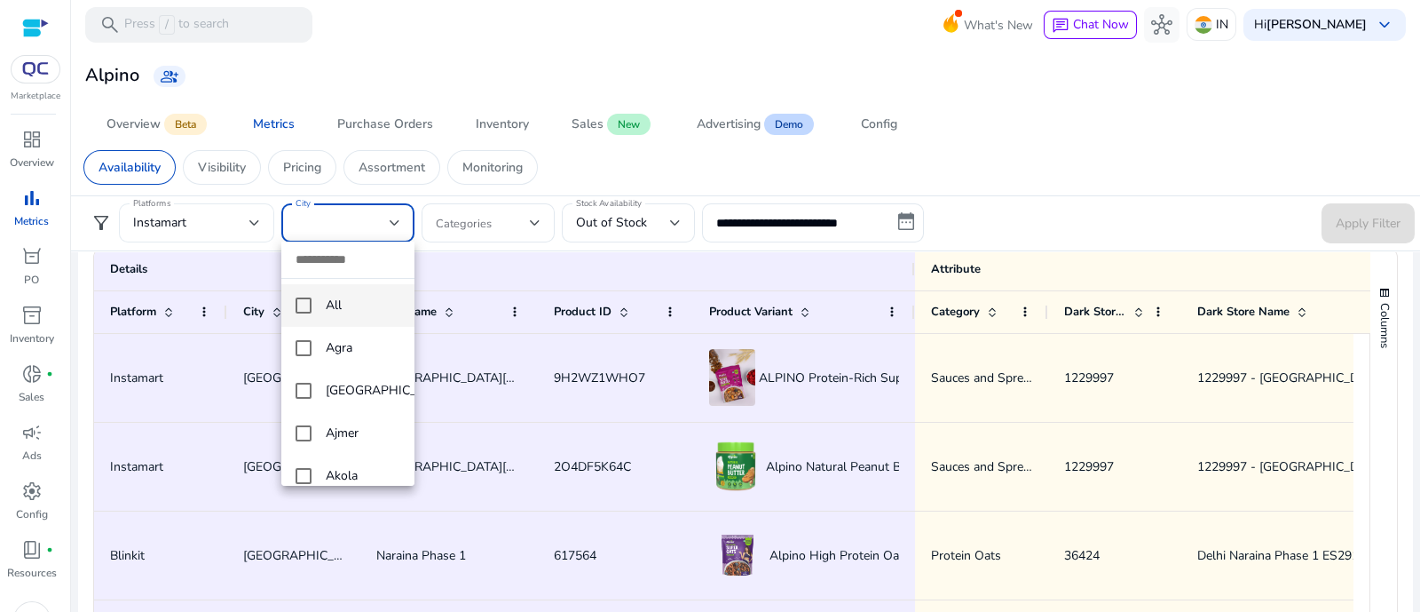
click at [163, 219] on div at bounding box center [710, 306] width 1420 height 612
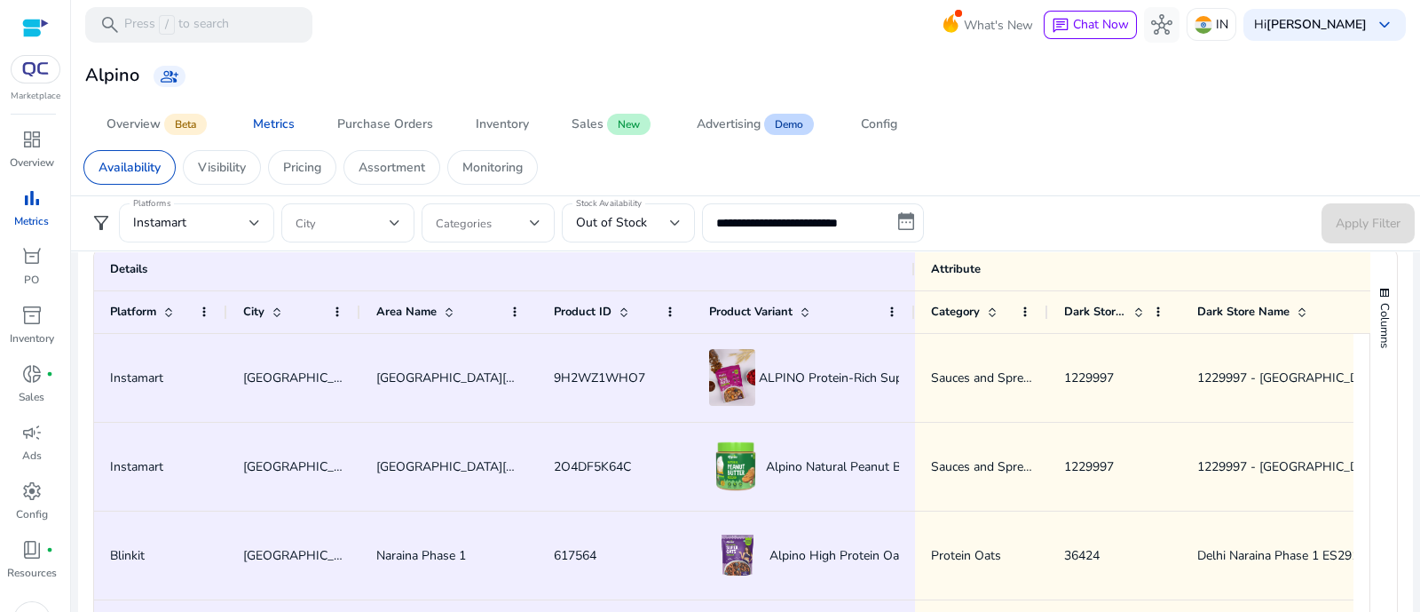
click at [181, 230] on div "Instamart" at bounding box center [191, 223] width 116 height 20
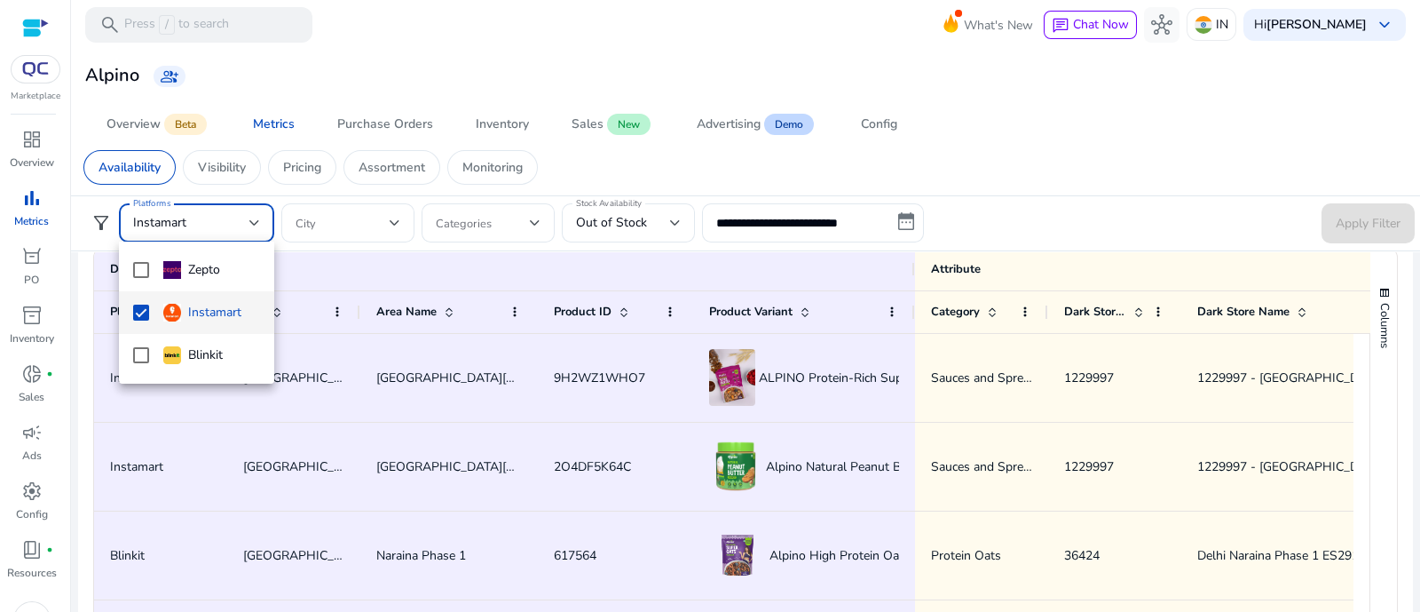
click at [355, 191] on div at bounding box center [710, 306] width 1420 height 612
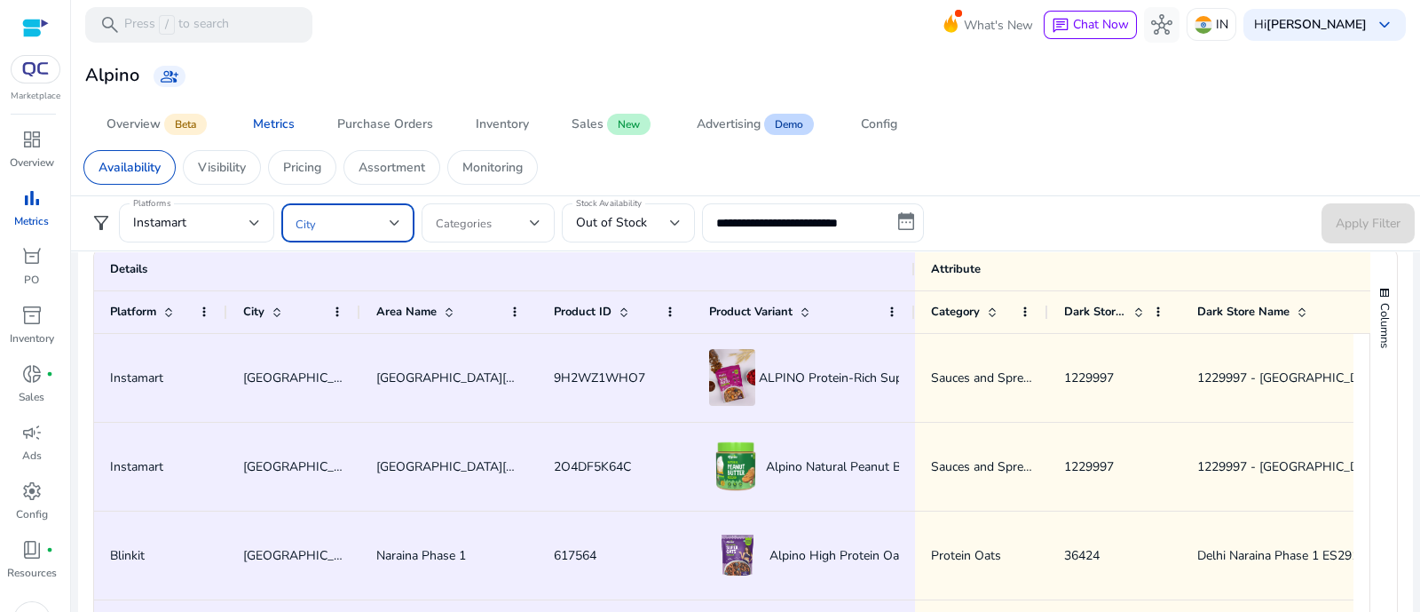
click at [362, 215] on span at bounding box center [343, 223] width 94 height 20
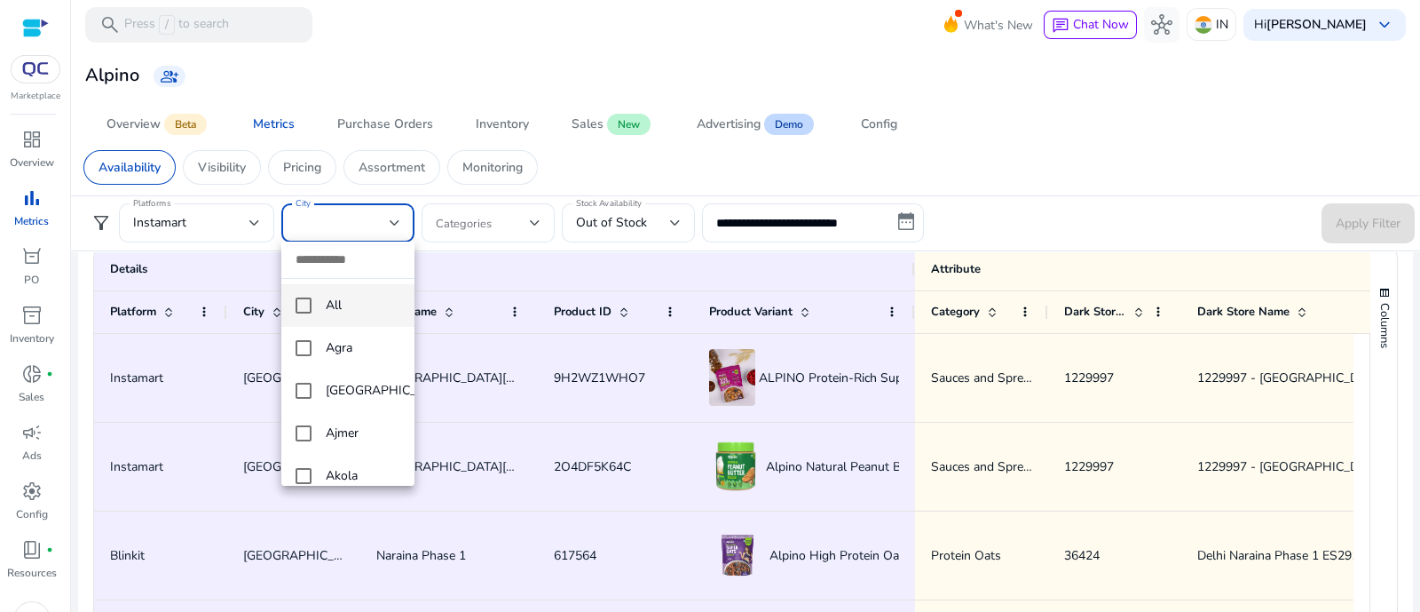
click at [347, 304] on span "All" at bounding box center [363, 306] width 75 height 20
click at [1135, 223] on div at bounding box center [710, 306] width 1420 height 612
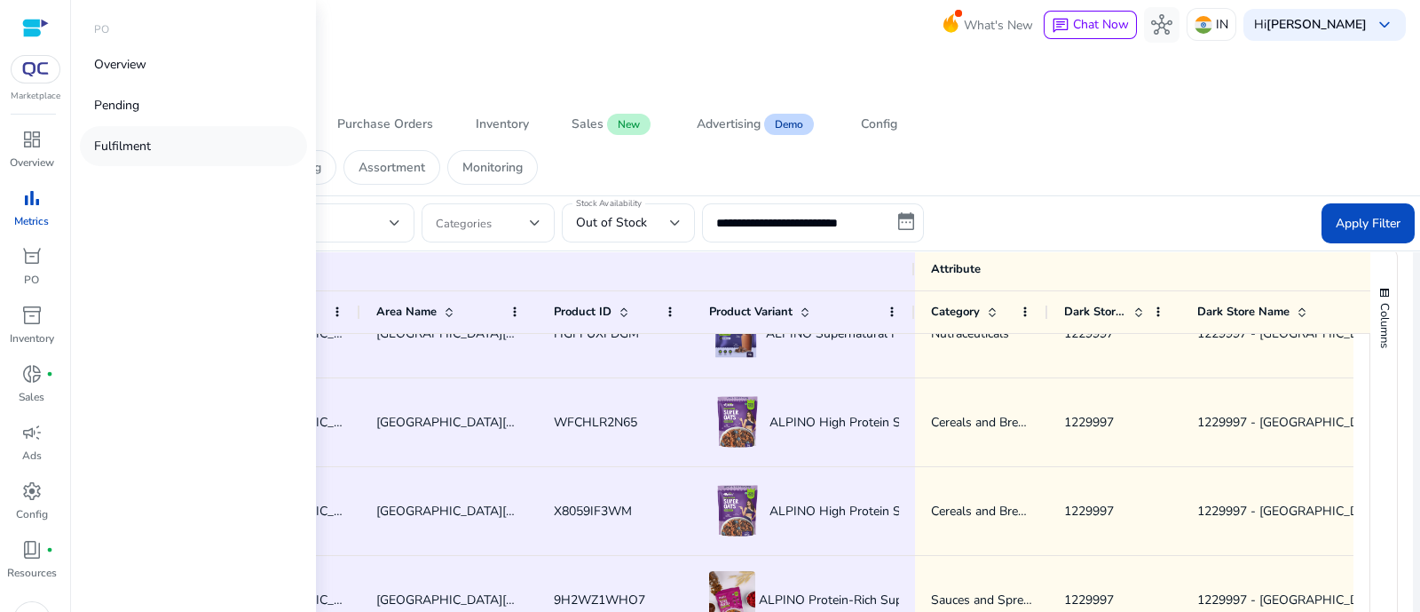
click at [142, 148] on p "Fulfilment" at bounding box center [122, 146] width 57 height 19
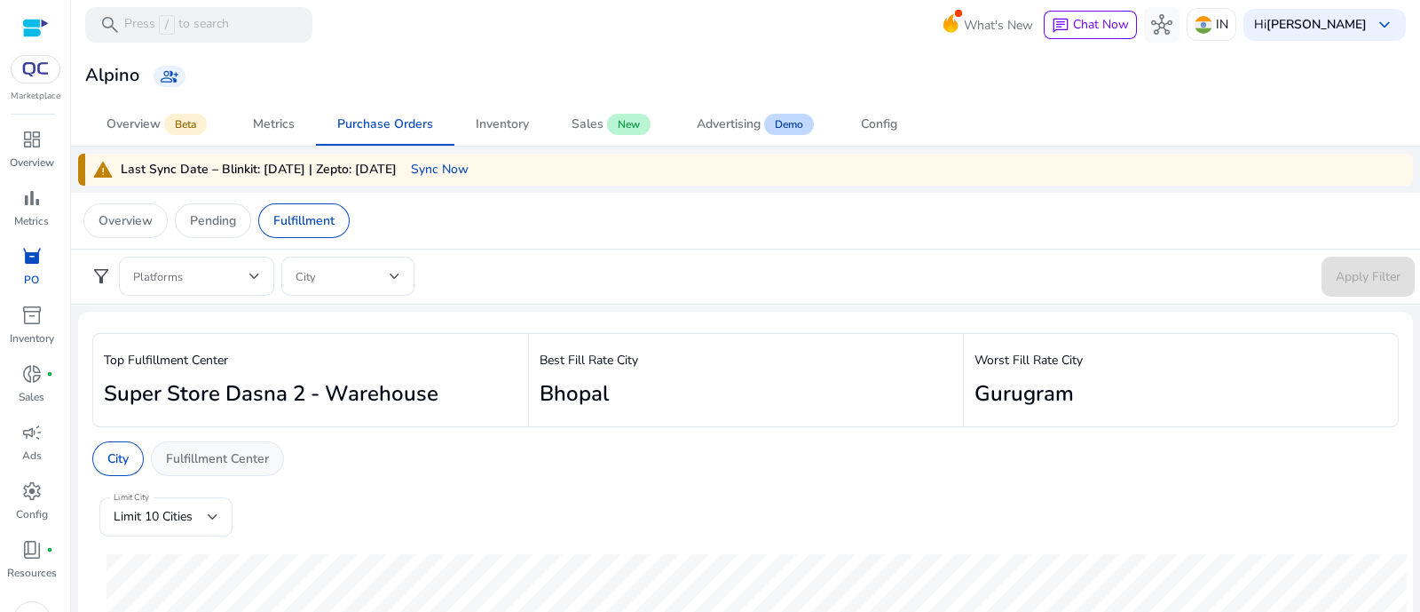
click at [227, 450] on p "Fulfillment Center" at bounding box center [217, 458] width 103 height 19
click at [186, 488] on span "Limit 10 Cities" at bounding box center [153, 516] width 79 height 17
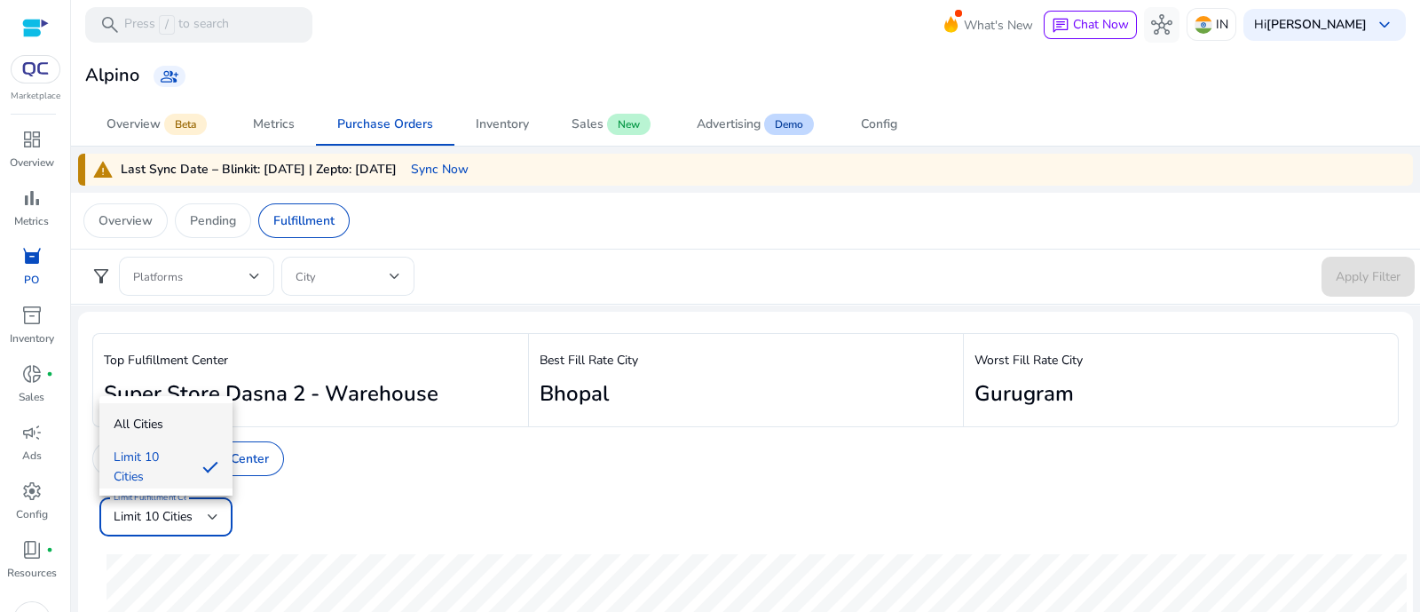
click at [174, 432] on span "All Cities" at bounding box center [166, 424] width 105 height 20
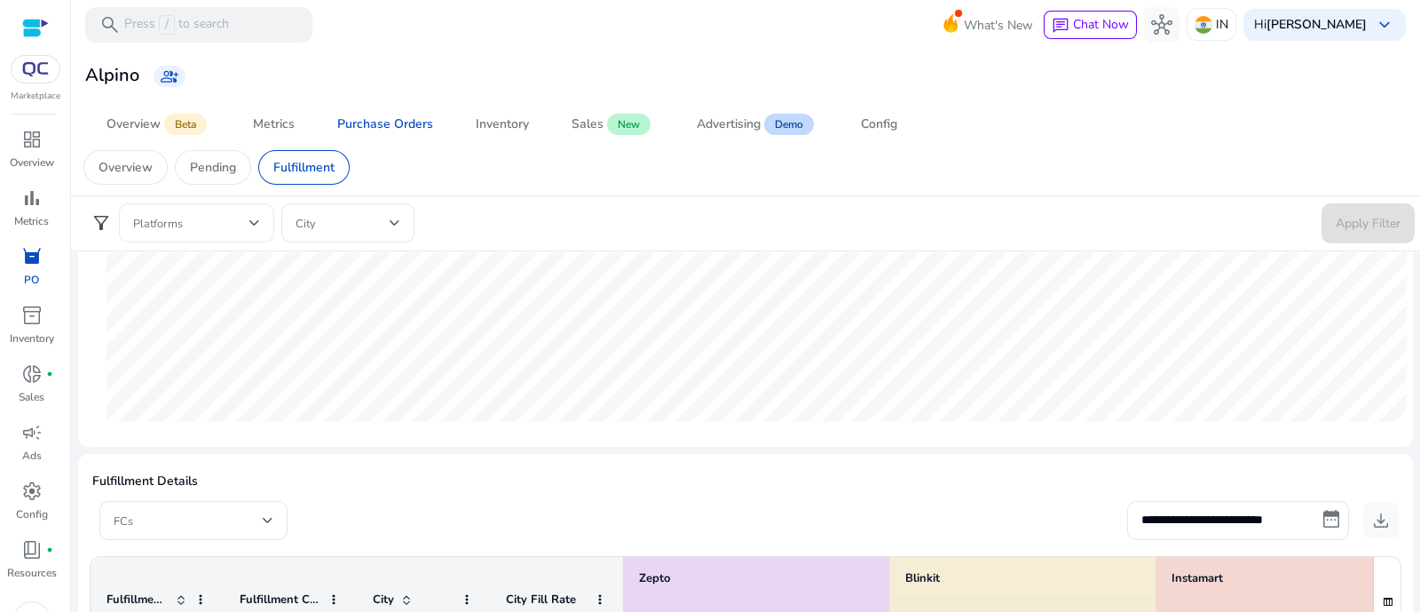
click at [148, 227] on span at bounding box center [191, 223] width 116 height 20
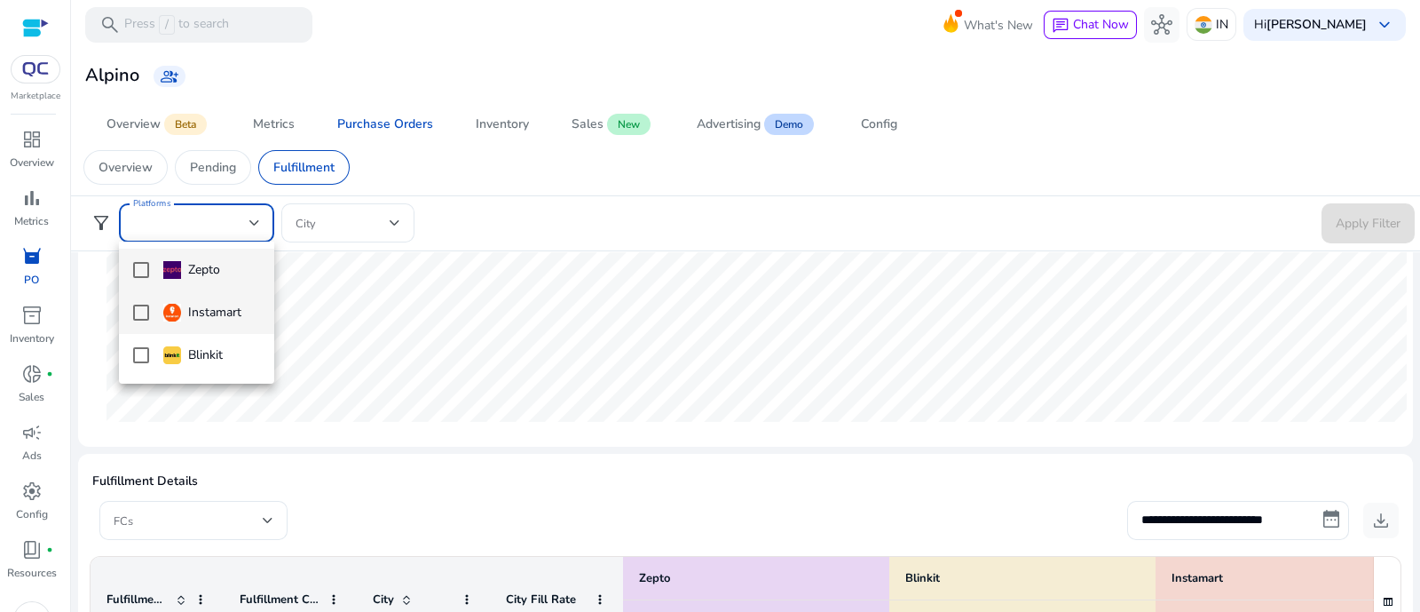
click at [155, 321] on mat-option "Instamart" at bounding box center [196, 312] width 155 height 43
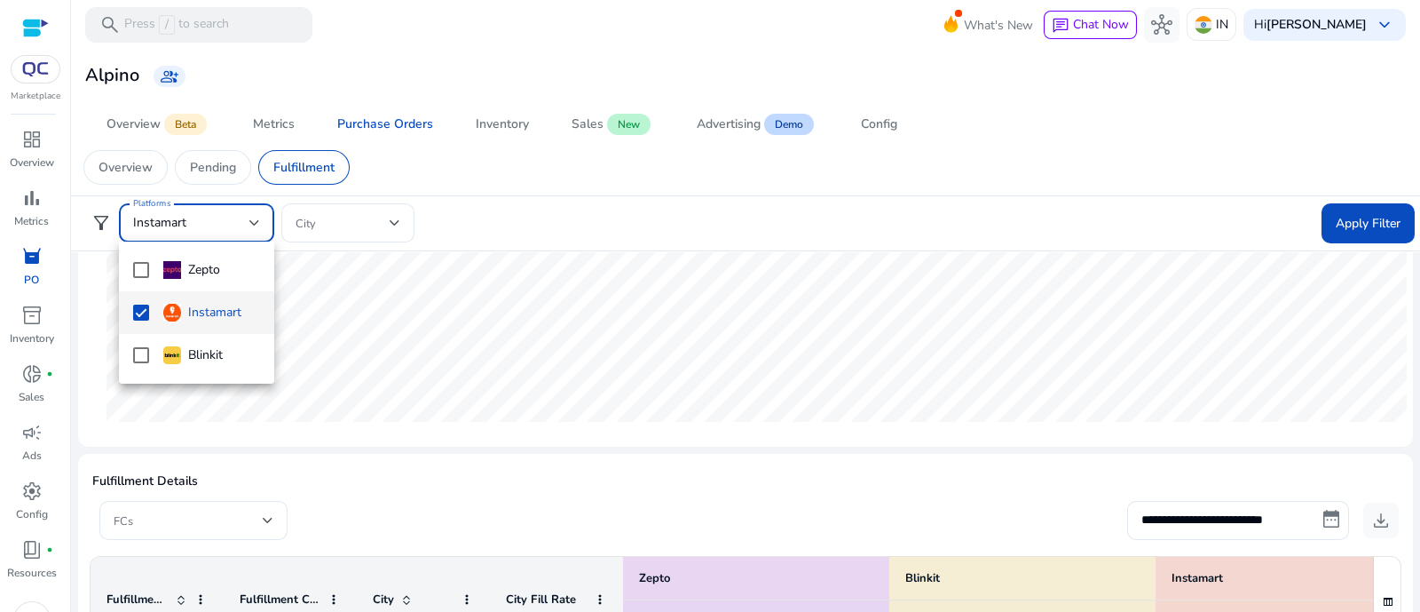
click at [1135, 218] on div at bounding box center [710, 306] width 1420 height 612
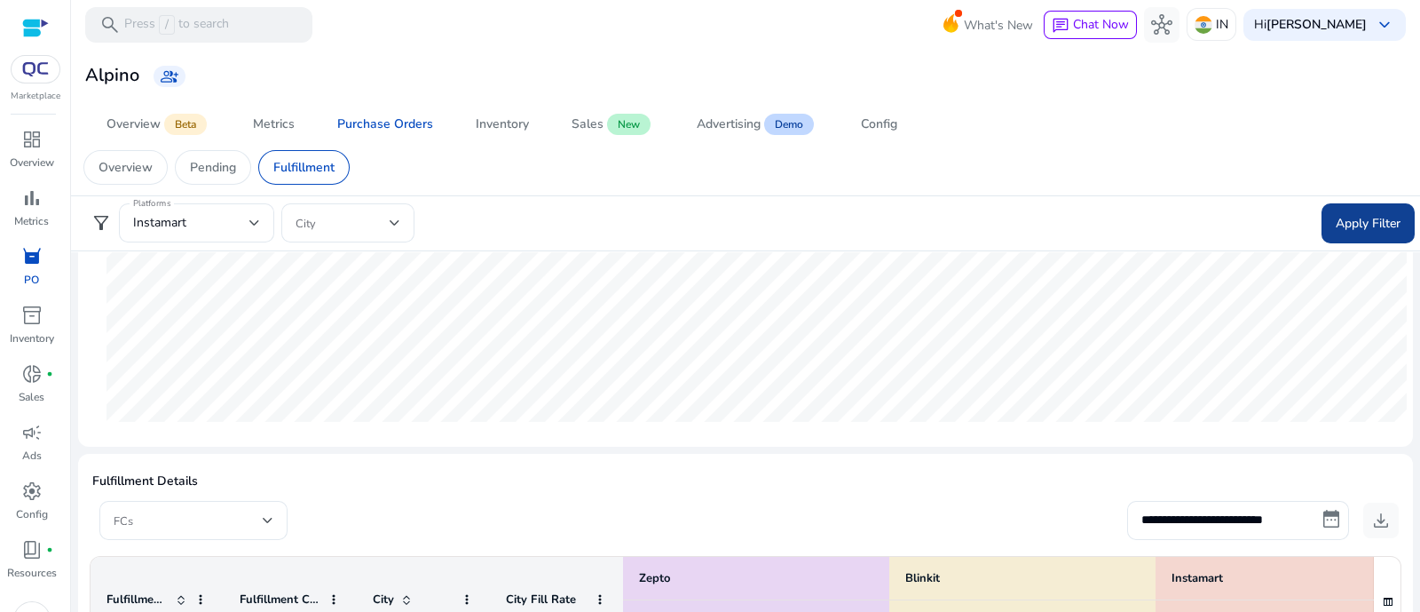
click at [1135, 215] on span "Apply Filter" at bounding box center [1368, 223] width 65 height 19
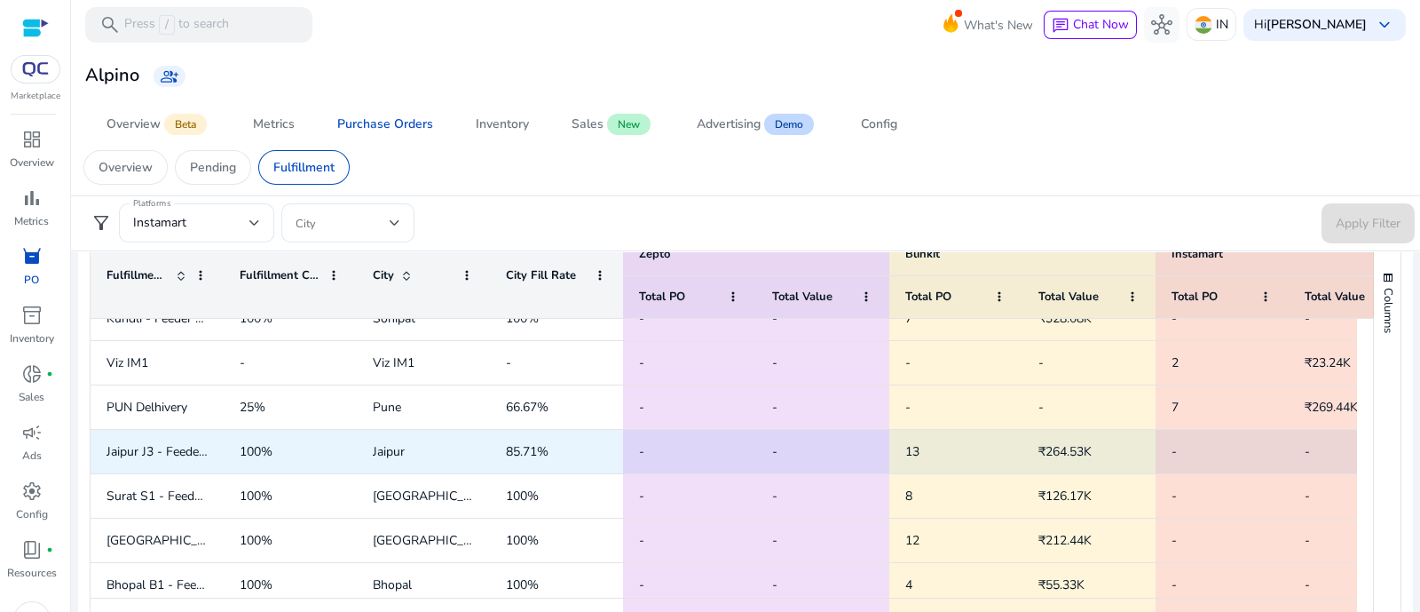
scroll to position [443, 0]
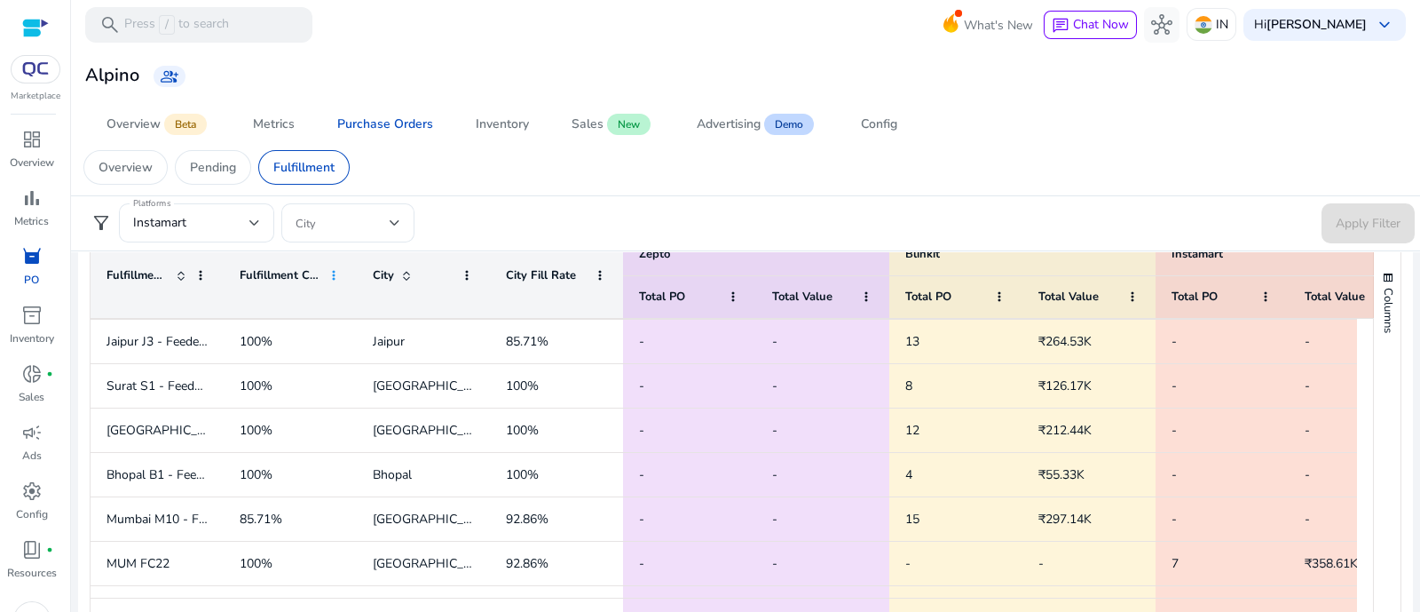
click at [335, 272] on span at bounding box center [334, 275] width 14 height 14
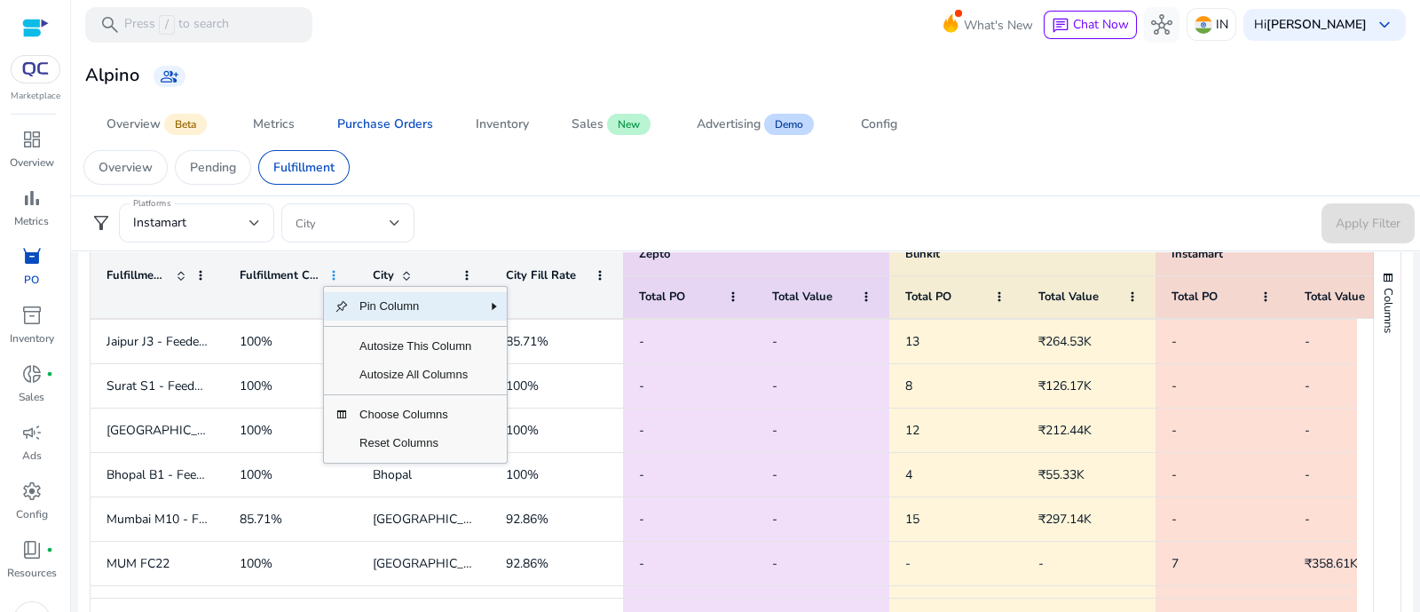
click at [335, 272] on span at bounding box center [334, 275] width 14 height 14
click at [461, 268] on span at bounding box center [467, 275] width 14 height 14
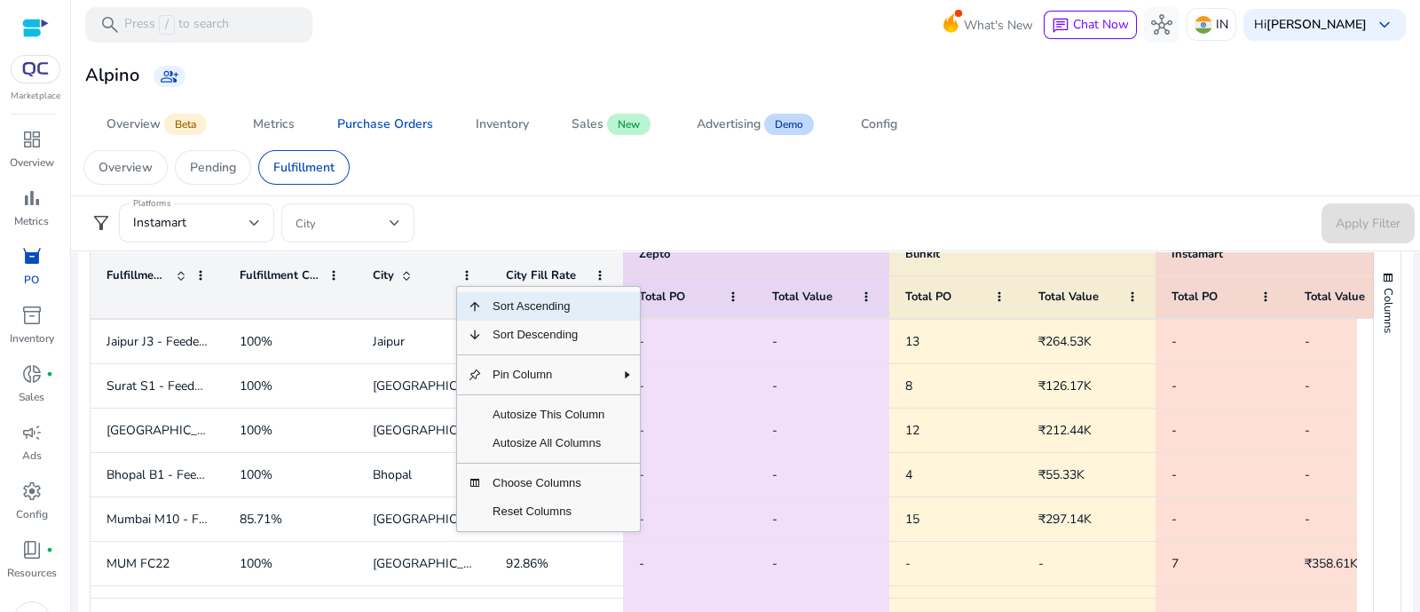
click at [534, 306] on span "Sort Ascending" at bounding box center [548, 306] width 133 height 28
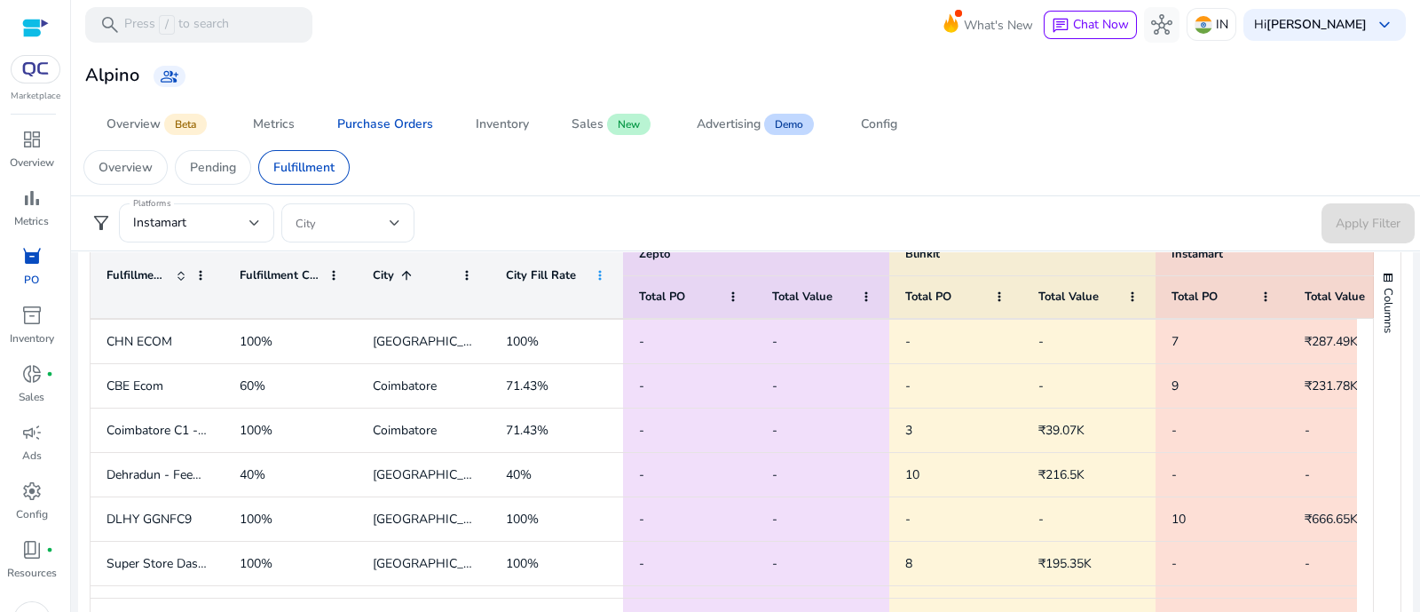
click at [596, 272] on span at bounding box center [600, 275] width 14 height 14
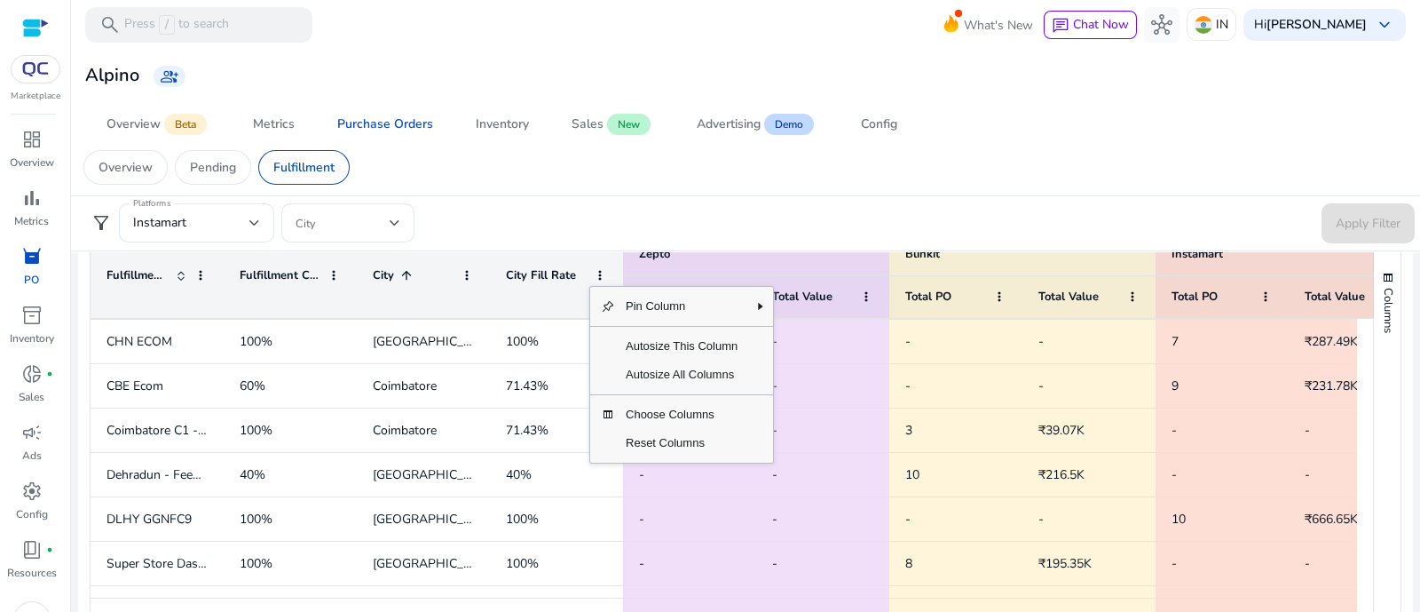
click at [716, 203] on form "filter_alt Platforms Instamart City Apply Filter" at bounding box center [745, 223] width 1338 height 40
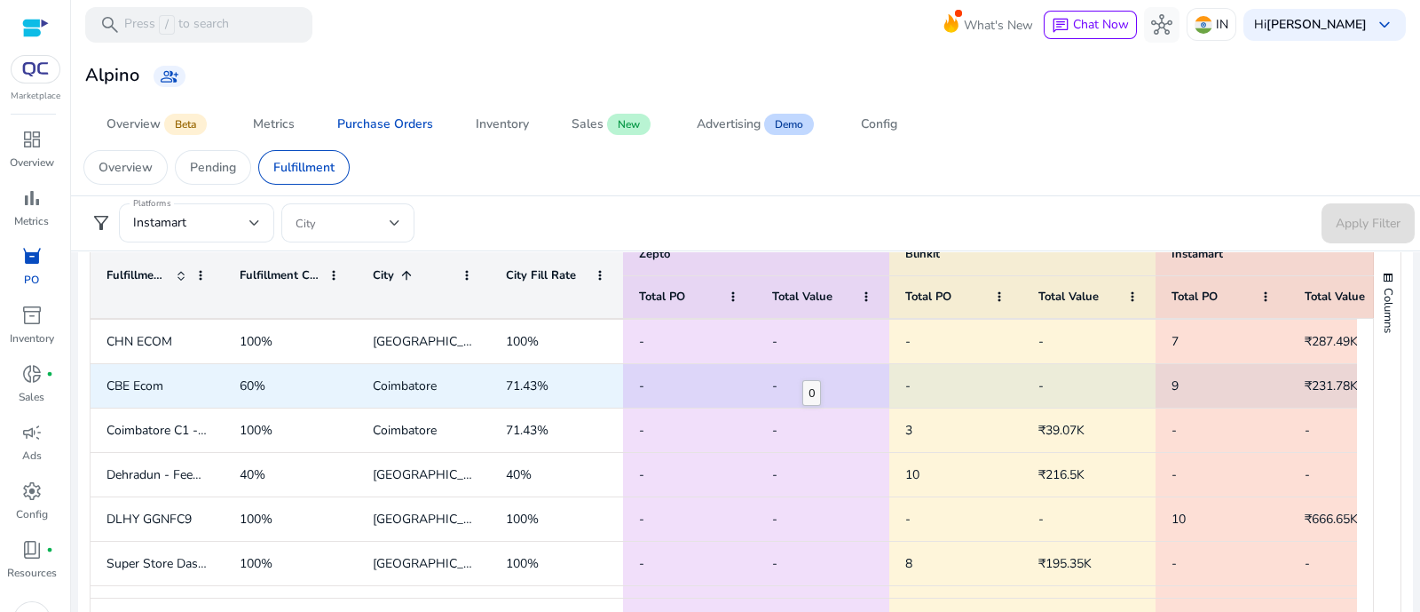
scroll to position [0, 71]
